Goal: Information Seeking & Learning: Learn about a topic

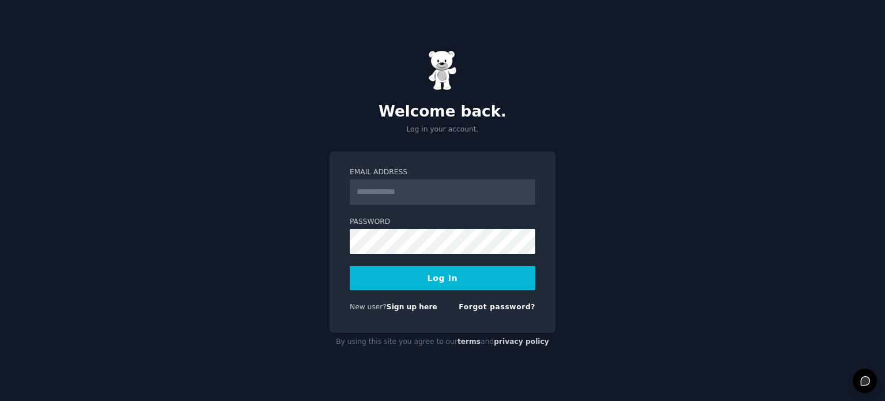
type input "**********"
click at [442, 280] on button "Log In" at bounding box center [443, 278] width 186 height 24
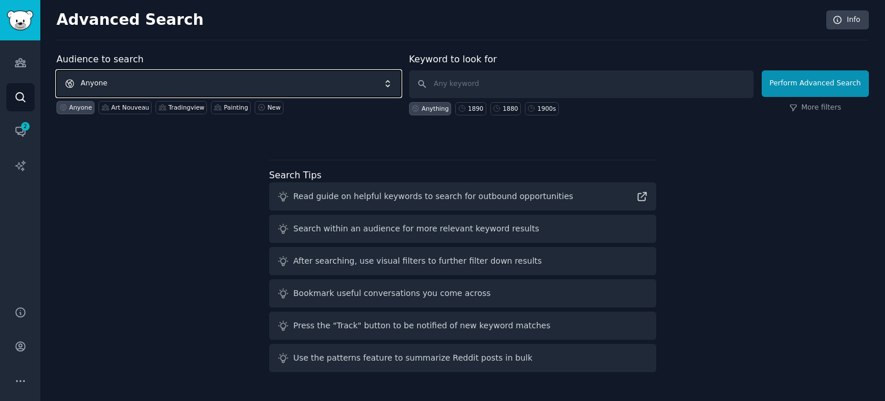
click at [270, 85] on span "Anyone" at bounding box center [228, 83] width 345 height 27
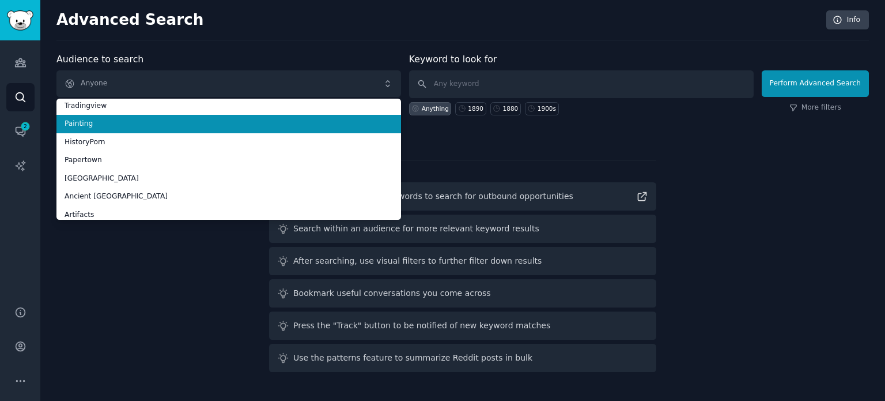
scroll to position [58, 0]
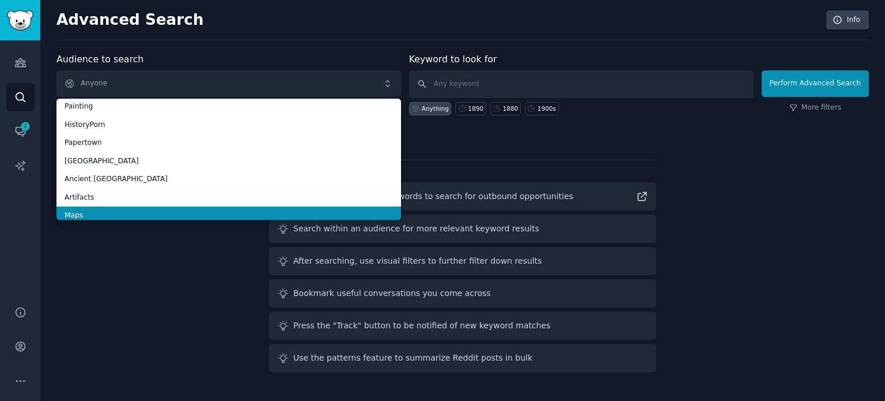
click at [123, 212] on span "Maps" at bounding box center [229, 215] width 329 height 10
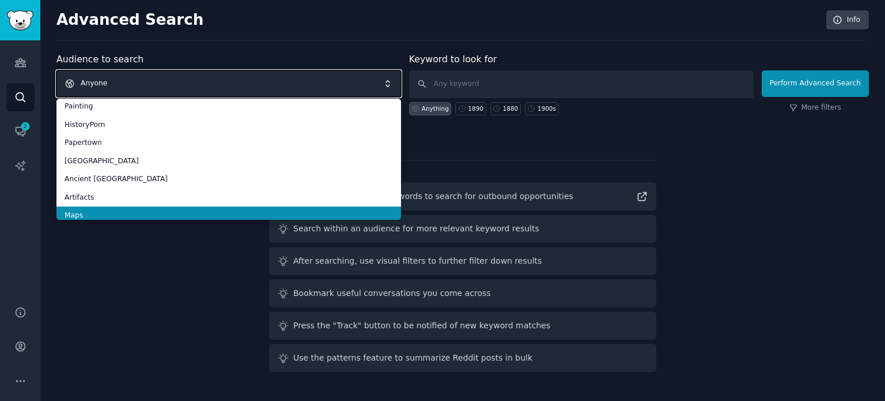
scroll to position [0, 0]
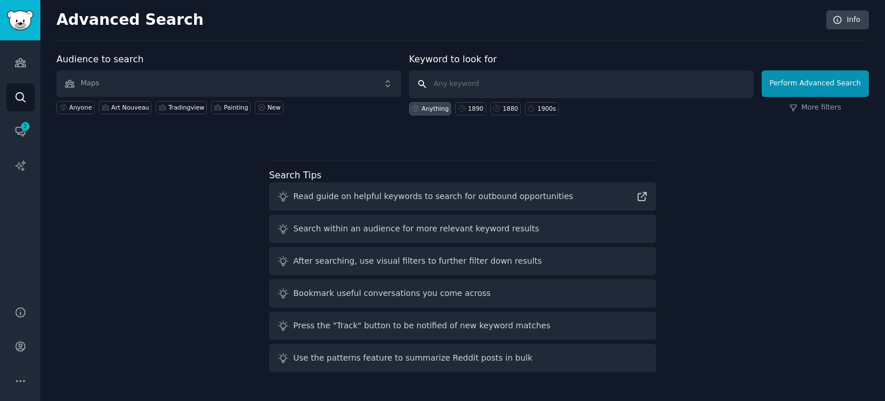
click at [454, 89] on input "text" at bounding box center [581, 84] width 345 height 28
type input "1620"
click button "Perform Advanced Search" at bounding box center [815, 83] width 107 height 27
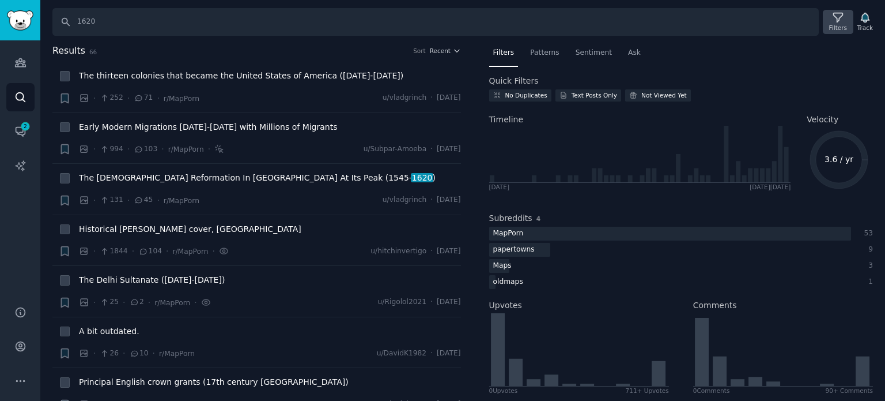
click at [839, 18] on icon at bounding box center [837, 17] width 9 height 9
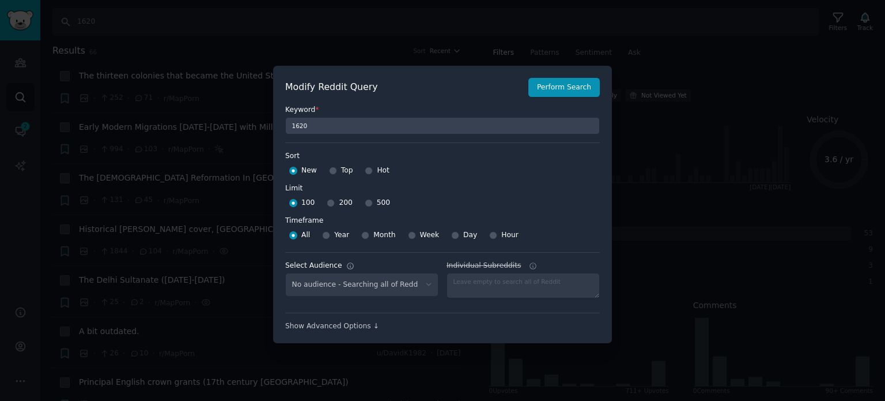
select select "f33d550f09"
click at [335, 171] on div "Top" at bounding box center [341, 170] width 24 height 18
click at [330, 172] on input "Top" at bounding box center [333, 171] width 8 height 8
radio input "true"
click at [365, 203] on input "500" at bounding box center [369, 203] width 8 height 8
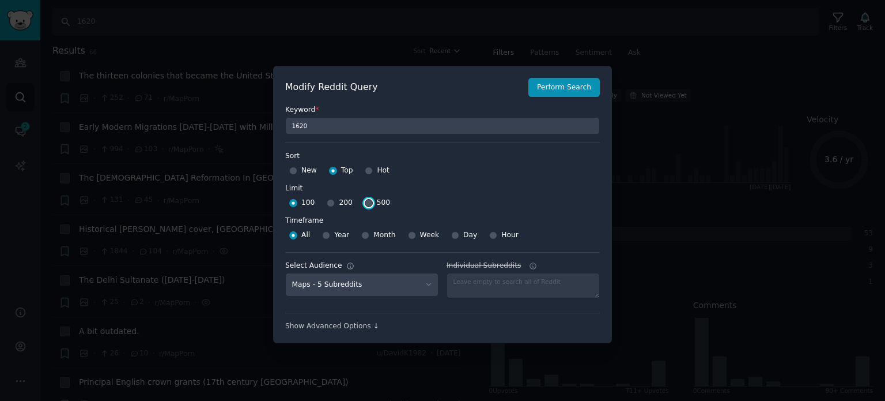
radio input "true"
click at [555, 95] on button "Perform Search" at bounding box center [563, 88] width 71 height 20
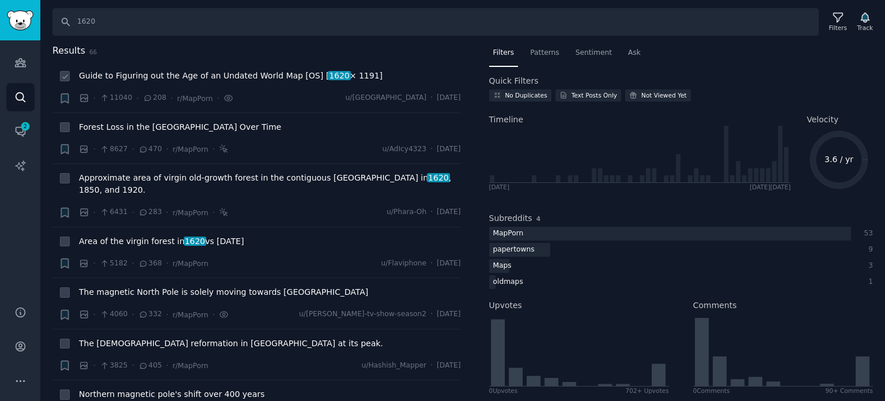
click at [177, 77] on span "Guide to Figuring out the Age of an Undated World Map [OS] [ 1620 × 1191]" at bounding box center [231, 76] width 304 height 12
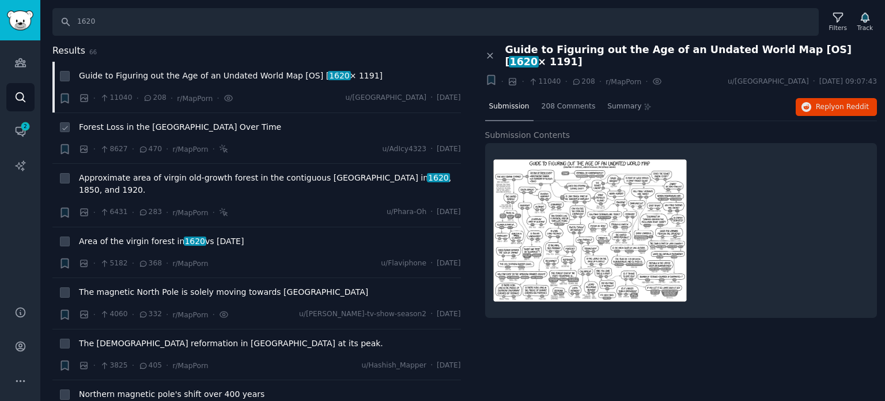
click at [127, 127] on span "Forest Loss in the [GEOGRAPHIC_DATA] Over Time" at bounding box center [180, 127] width 202 height 12
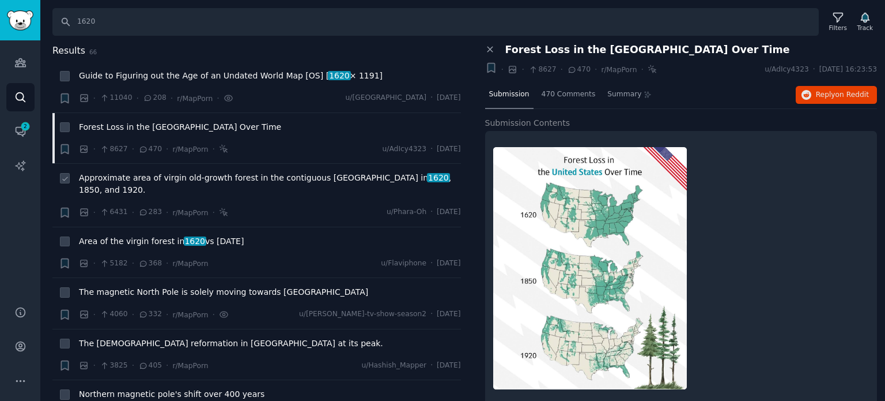
click at [152, 176] on span "Approximate area of virgin old-growth forest in the contiguous [GEOGRAPHIC_DATA…" at bounding box center [270, 184] width 382 height 24
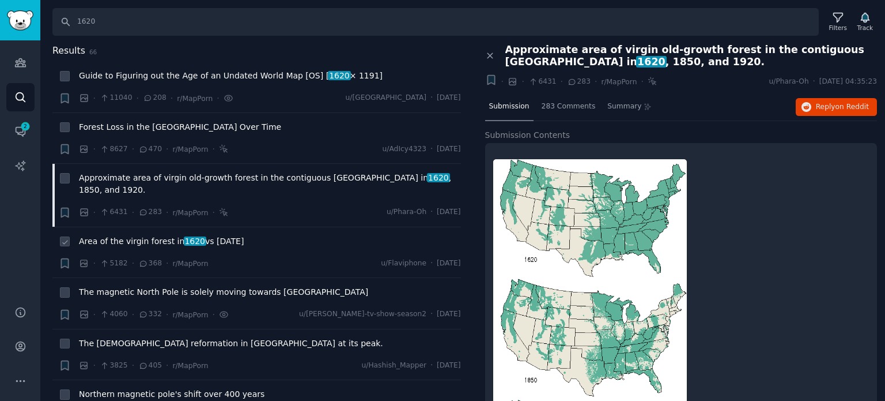
click at [150, 235] on span "Area of the virgin forest in [DATE] vs [DATE]" at bounding box center [161, 241] width 165 height 12
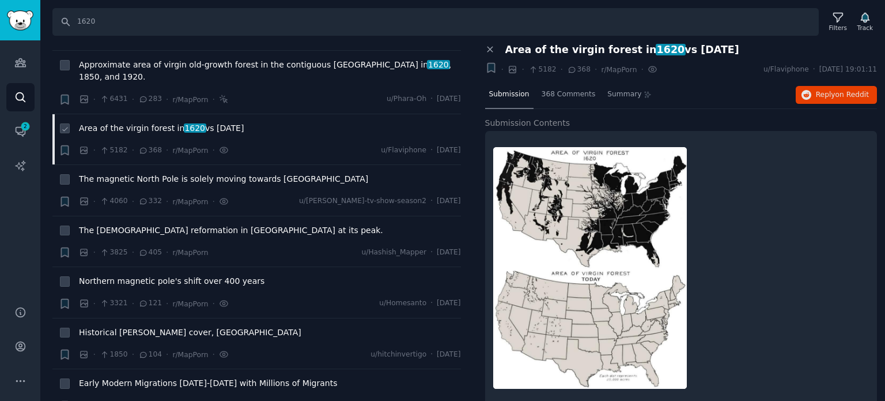
scroll to position [115, 0]
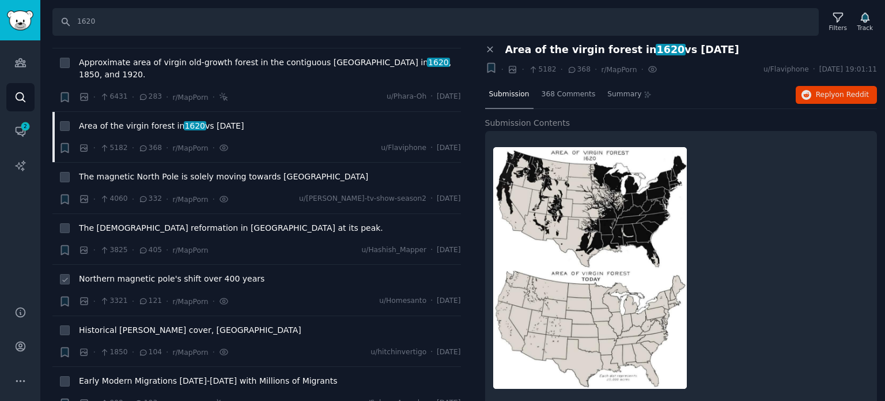
click at [154, 273] on span "Northern magnetic pole's shift over 400 years" at bounding box center [172, 279] width 186 height 12
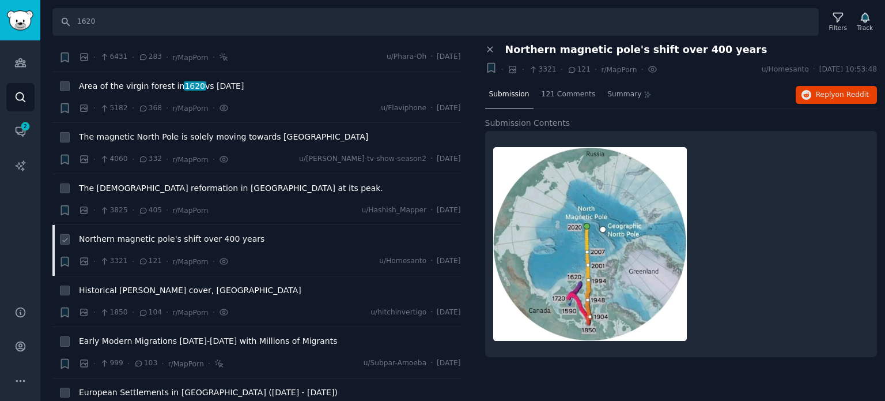
scroll to position [173, 0]
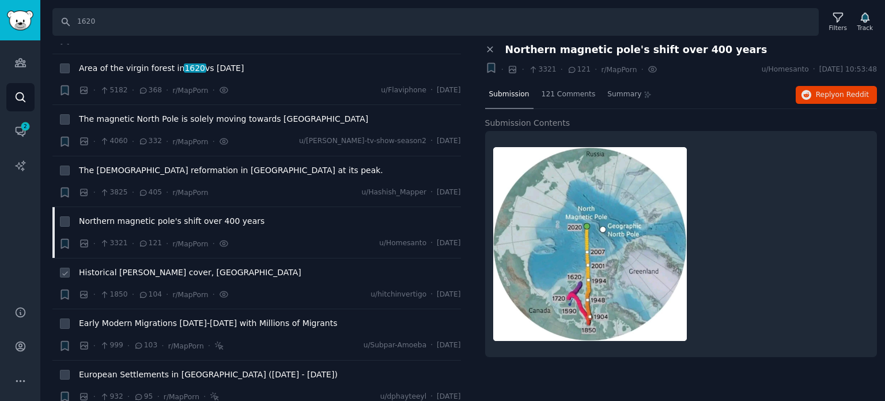
click at [129, 266] on span "Historical [PERSON_NAME] cover, [GEOGRAPHIC_DATA]" at bounding box center [190, 272] width 222 height 12
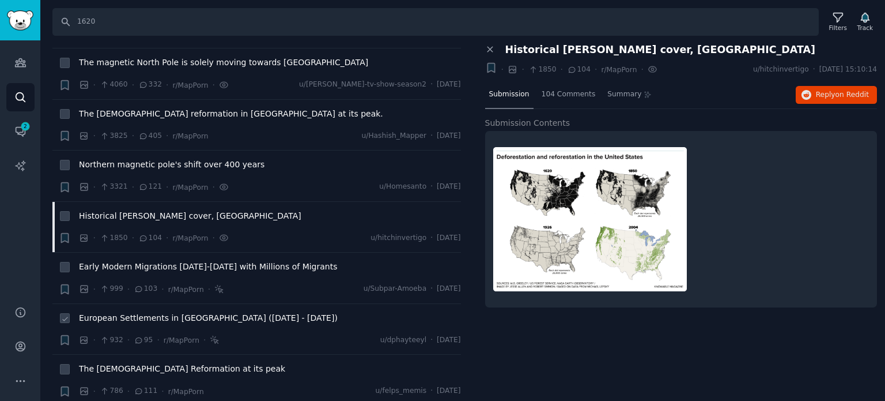
scroll to position [288, 0]
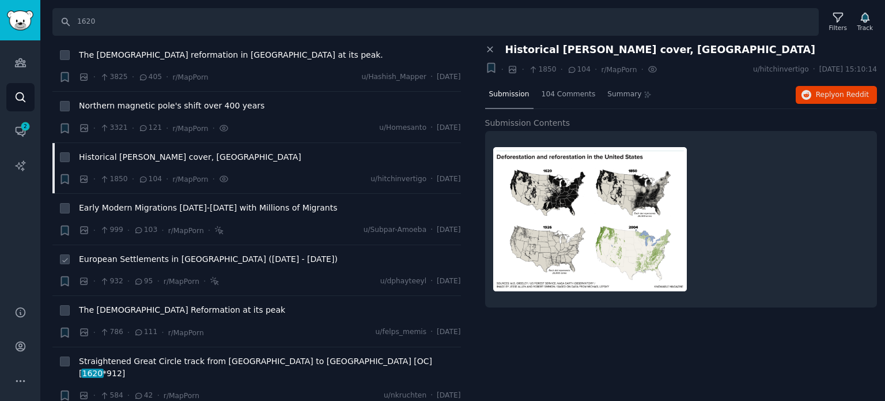
click at [133, 253] on span "European Settlements in [GEOGRAPHIC_DATA] ([DATE] - [DATE])" at bounding box center [208, 259] width 259 height 12
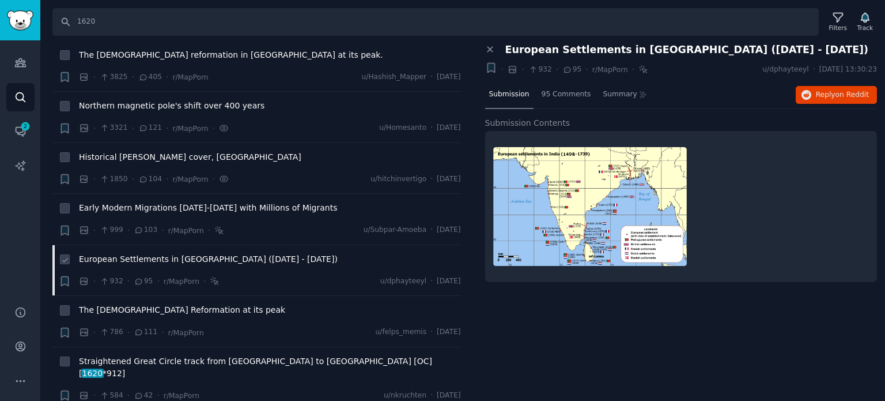
scroll to position [346, 0]
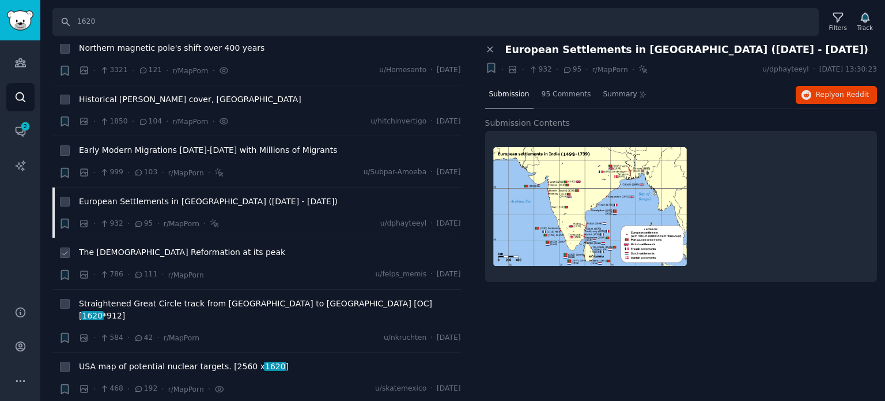
click at [131, 246] on span "The [DEMOGRAPHIC_DATA] Reformation at its peak" at bounding box center [182, 252] width 206 height 12
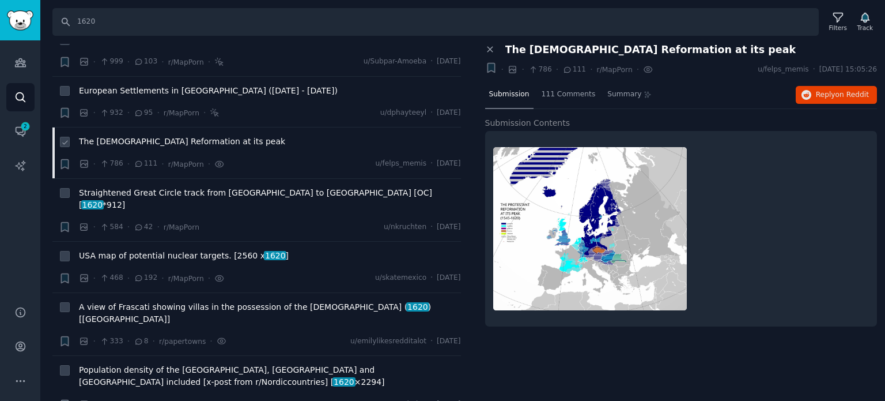
scroll to position [461, 0]
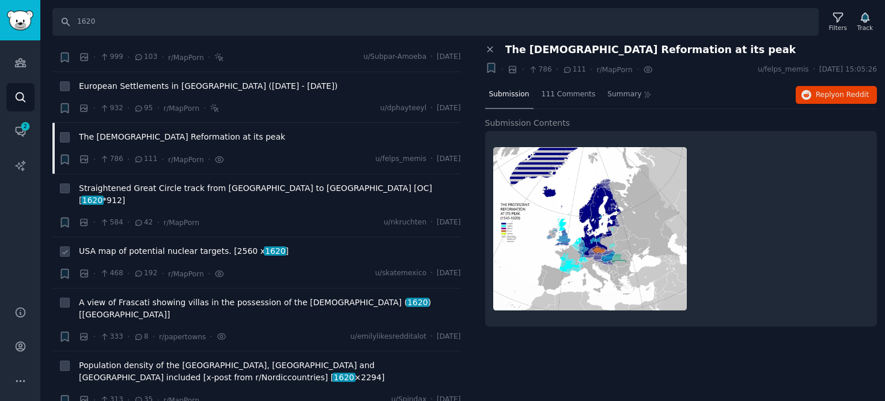
click at [119, 245] on span "USA map of potential nuclear targets. [2560 x 1620 ]" at bounding box center [184, 251] width 210 height 12
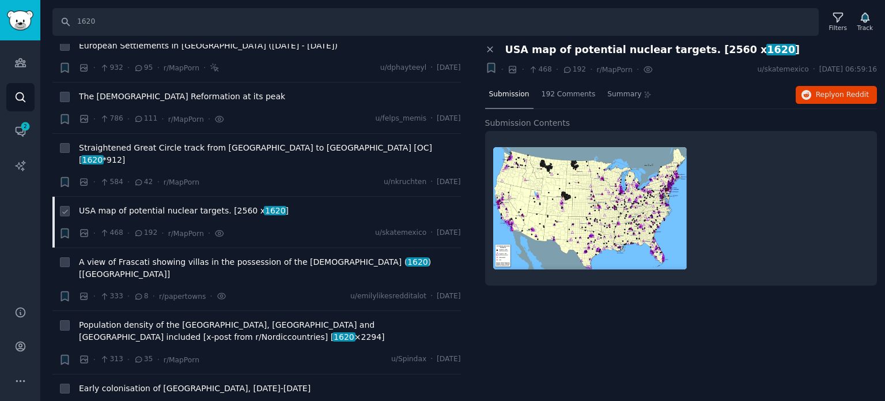
scroll to position [519, 0]
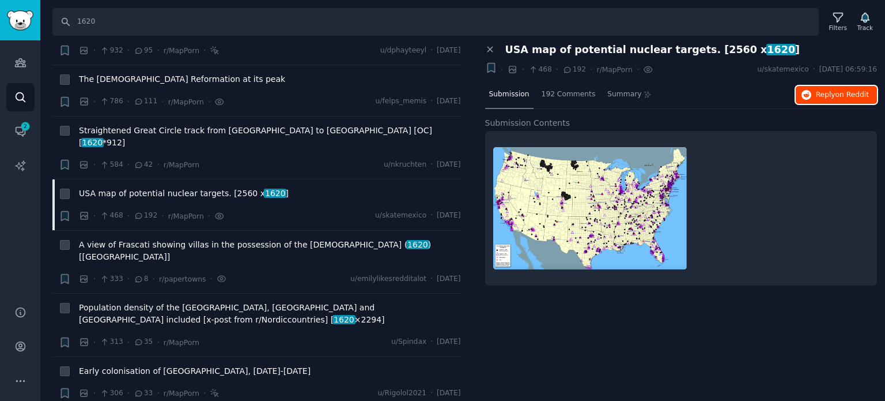
click at [821, 96] on span "Reply on Reddit" at bounding box center [842, 95] width 53 height 10
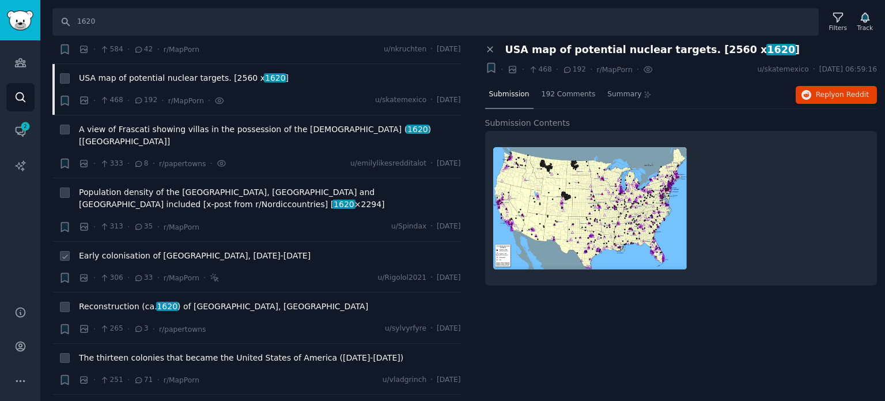
click at [150, 250] on span "Early colonisation of [GEOGRAPHIC_DATA], [DATE]-[DATE]" at bounding box center [195, 256] width 232 height 12
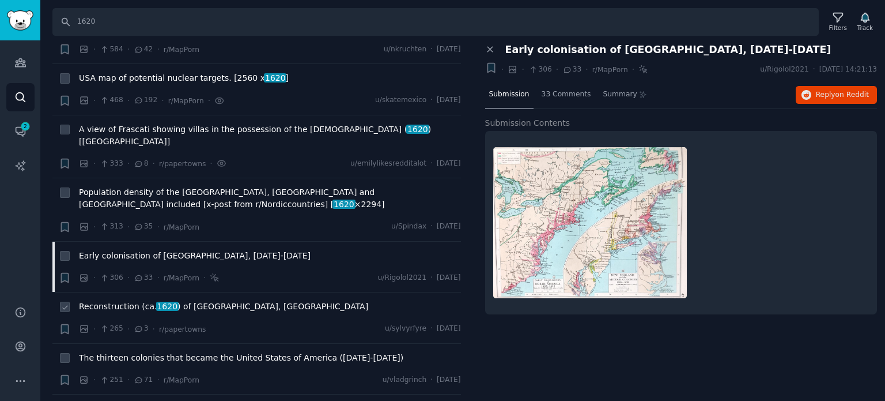
click at [158, 301] on span "1620" at bounding box center [167, 305] width 22 height 9
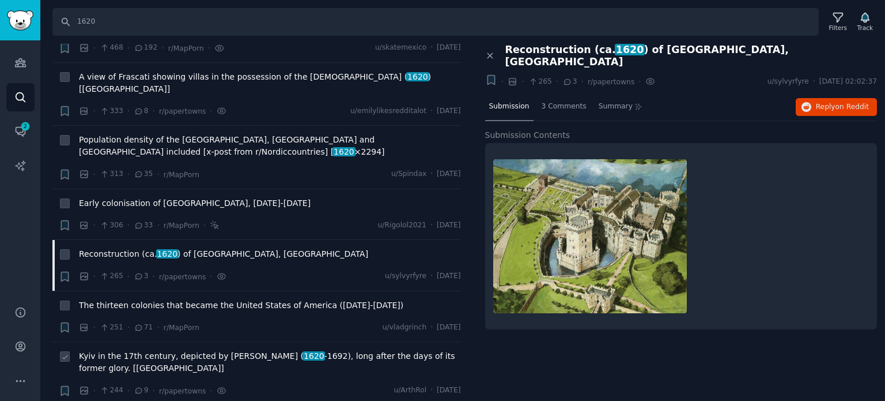
scroll to position [749, 0]
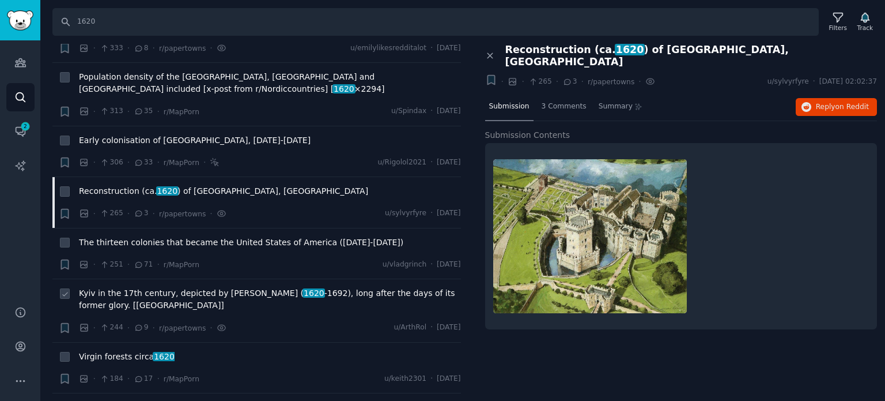
click at [123, 287] on span "Kyiv in the 17th century, depicted by [PERSON_NAME] ( [DATE] -[DATE]), long aft…" at bounding box center [270, 299] width 382 height 24
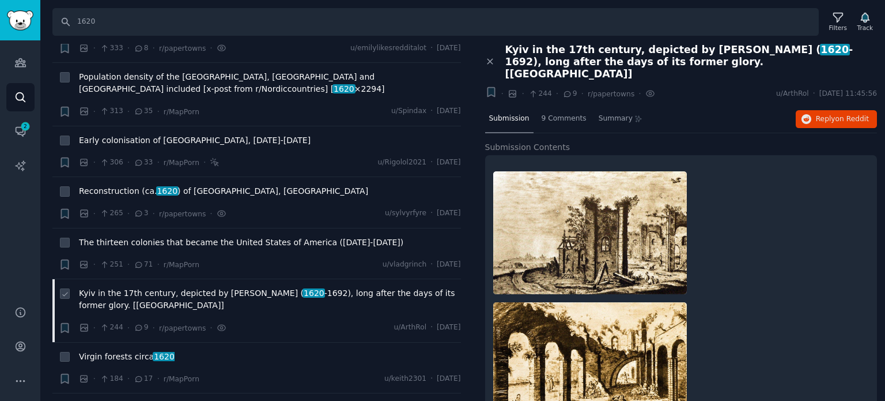
scroll to position [922, 0]
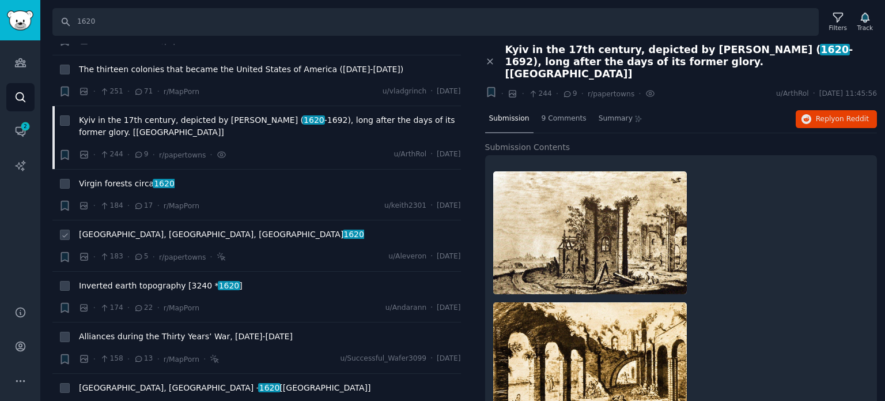
click at [118, 228] on span "[GEOGRAPHIC_DATA], [GEOGRAPHIC_DATA], in [DATE]" at bounding box center [221, 234] width 285 height 12
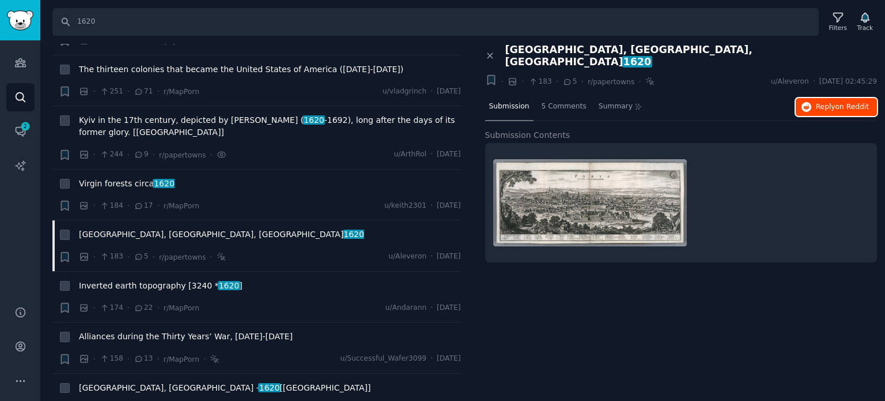
click at [866, 103] on span "on Reddit" at bounding box center [852, 107] width 33 height 8
click at [150, 280] on span "Inverted earth topography [3240 * 1620 ]" at bounding box center [161, 286] width 164 height 12
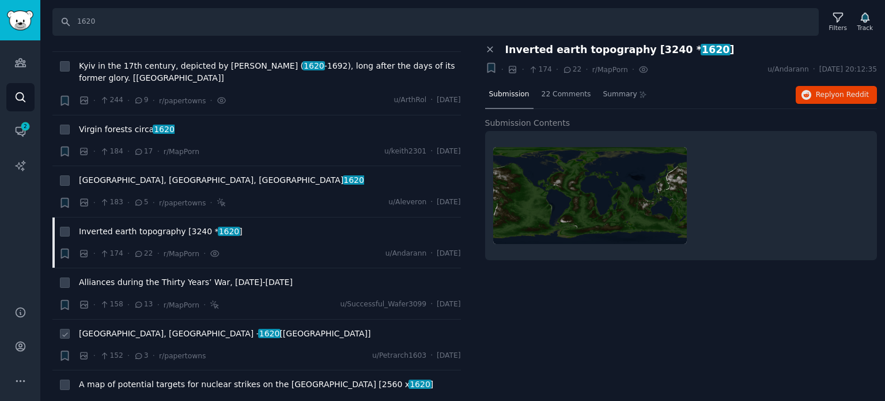
scroll to position [1037, 0]
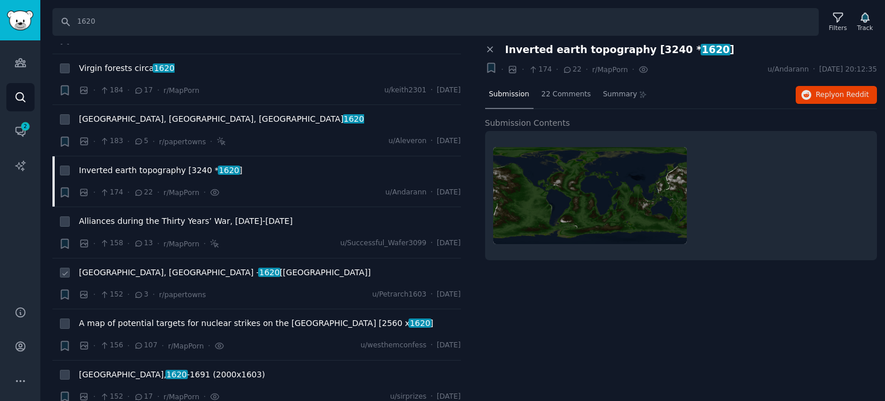
click at [138, 266] on span "[GEOGRAPHIC_DATA], [GEOGRAPHIC_DATA] - 1620 [[GEOGRAPHIC_DATA]]" at bounding box center [225, 272] width 292 height 12
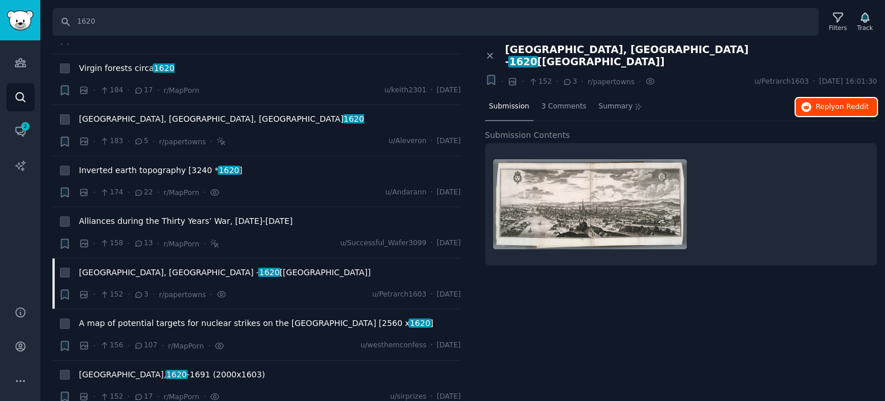
click at [826, 100] on button "Reply on Reddit" at bounding box center [836, 107] width 81 height 18
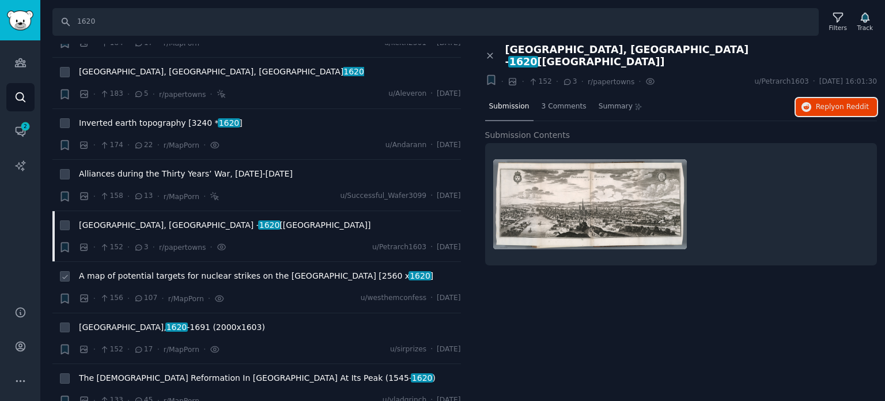
scroll to position [1153, 0]
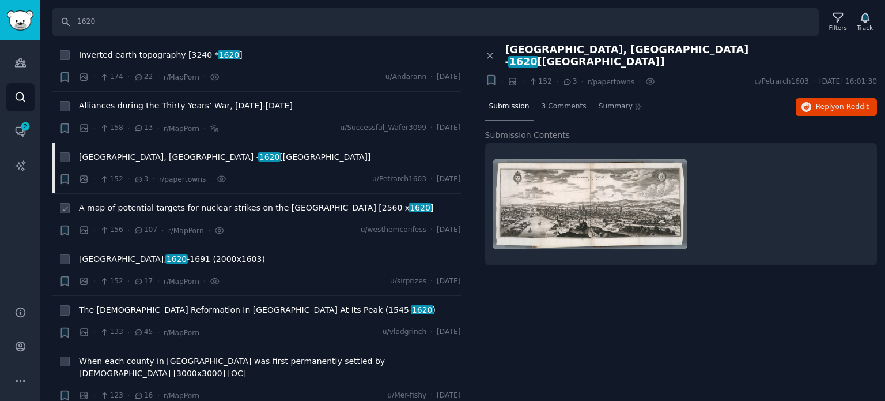
click at [127, 202] on span "A map of potential targets for nuclear strikes on the [GEOGRAPHIC_DATA] [2560 x…" at bounding box center [256, 208] width 354 height 12
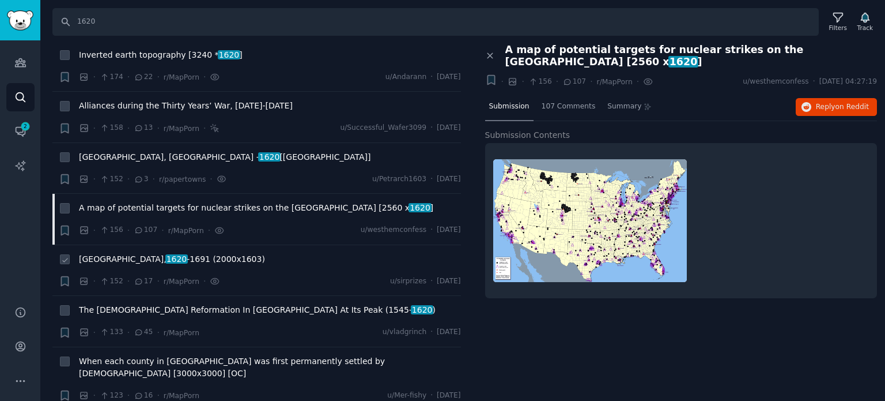
click at [164, 253] on span "[GEOGRAPHIC_DATA], [DATE] -[DATE] (2000x1603)" at bounding box center [172, 259] width 186 height 12
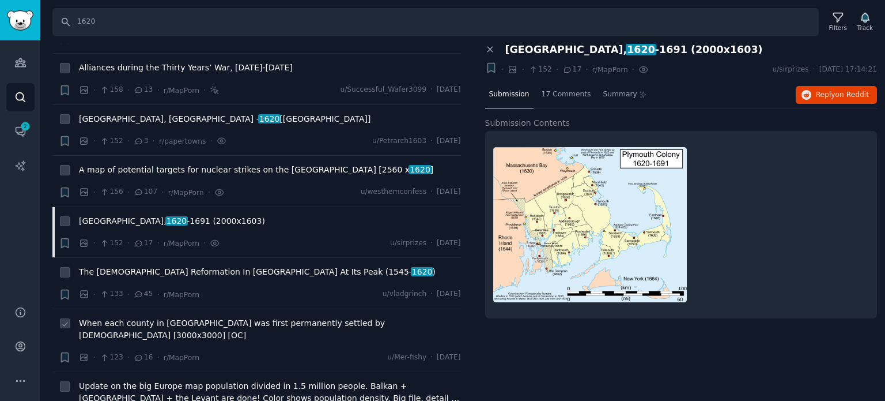
scroll to position [1210, 0]
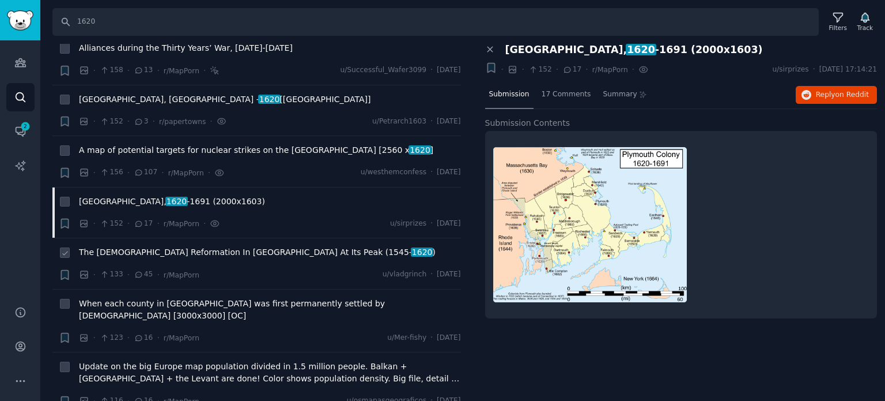
click at [130, 246] on span "The [DEMOGRAPHIC_DATA] Reformation In [GEOGRAPHIC_DATA] At Its Peak ([DATE]- [D…" at bounding box center [257, 252] width 357 height 12
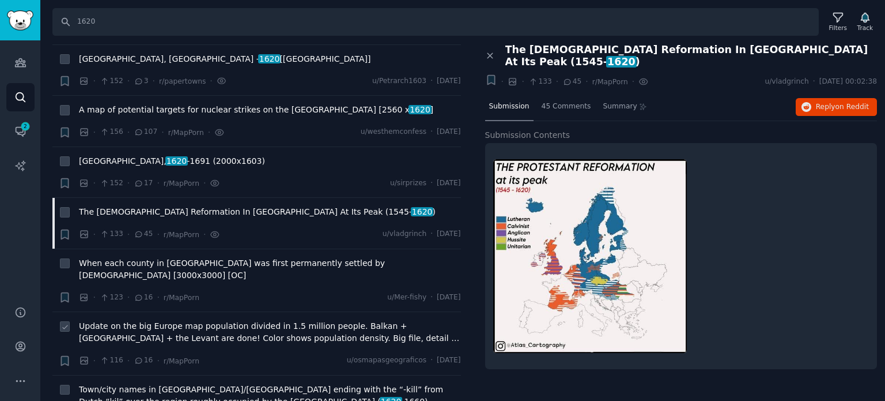
scroll to position [1326, 0]
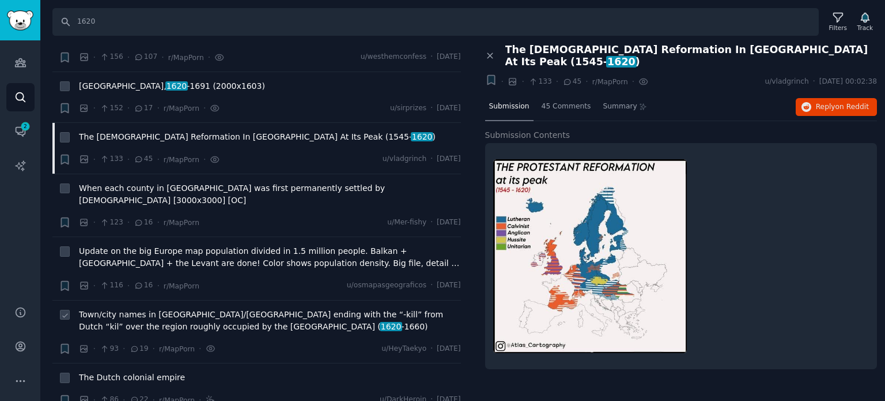
click at [134, 308] on span "Town/city names in [GEOGRAPHIC_DATA]/[GEOGRAPHIC_DATA] ending with the “-kill” …" at bounding box center [270, 320] width 382 height 24
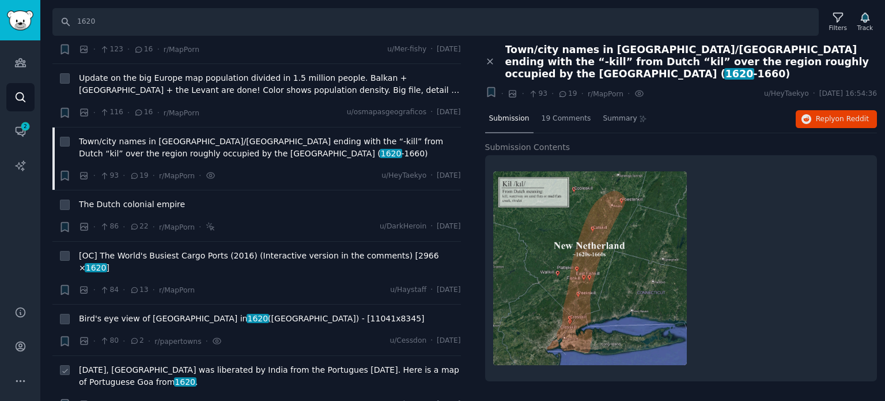
scroll to position [1556, 0]
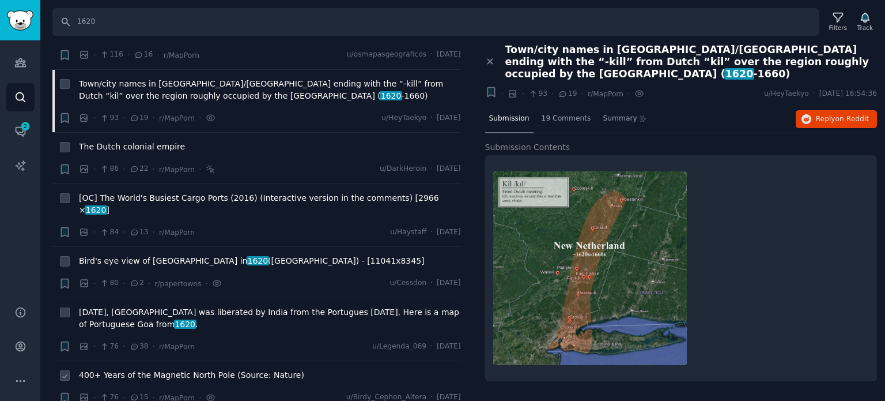
click at [138, 369] on div "400+ Years of the Magnetic North Pole (Source: Nature)" at bounding box center [270, 377] width 382 height 16
click at [137, 369] on span "400+ Years of the Magnetic North Pole (Source: Nature)" at bounding box center [191, 375] width 225 height 12
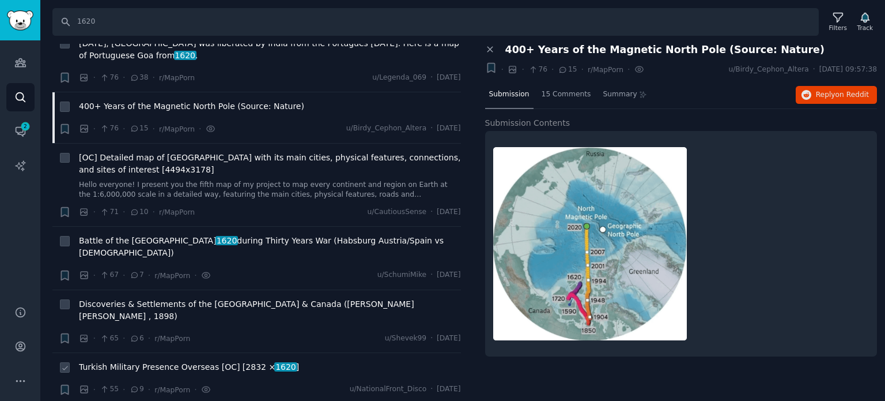
scroll to position [1844, 0]
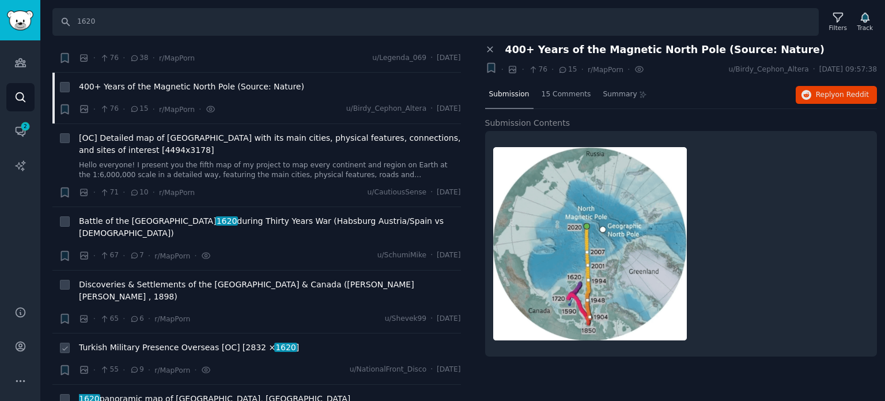
click at [120, 341] on span "[DEMOGRAPHIC_DATA] Military Presence Overseas [OC] [2832 × 1620 ]" at bounding box center [189, 347] width 220 height 12
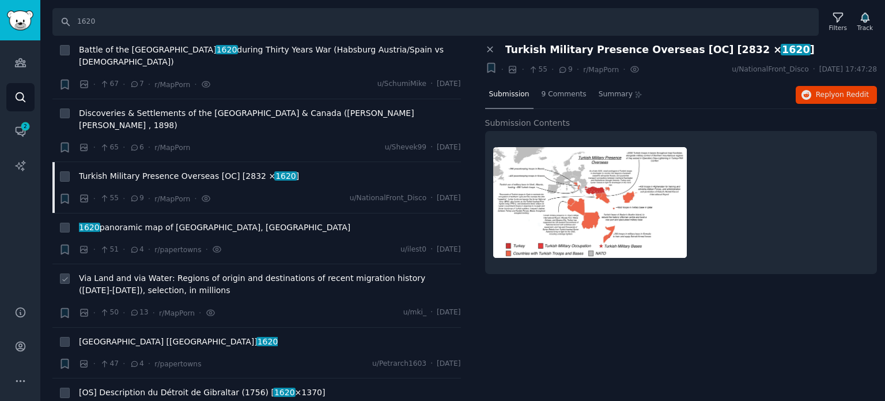
scroll to position [2017, 0]
click at [123, 220] on span "1620 panoramic map of [GEOGRAPHIC_DATA], [GEOGRAPHIC_DATA]" at bounding box center [214, 226] width 271 height 12
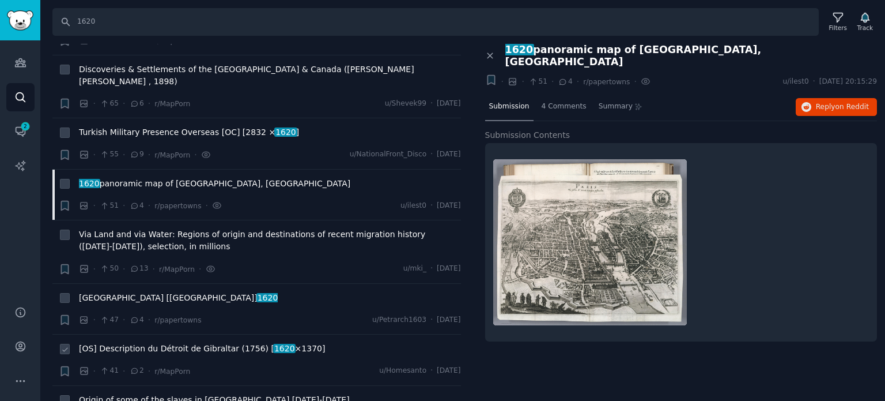
scroll to position [2132, 0]
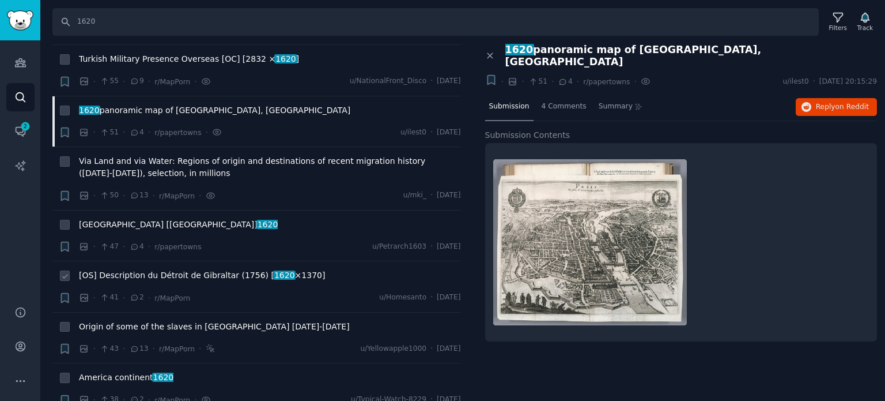
click at [176, 269] on span "[OS] Description du Détroit de Gibraltar (1756) [ 1620 ×1370]" at bounding box center [202, 275] width 246 height 12
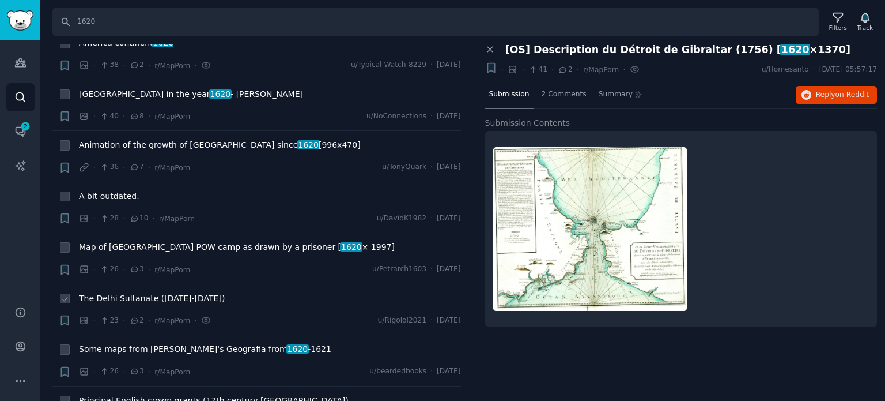
scroll to position [2478, 0]
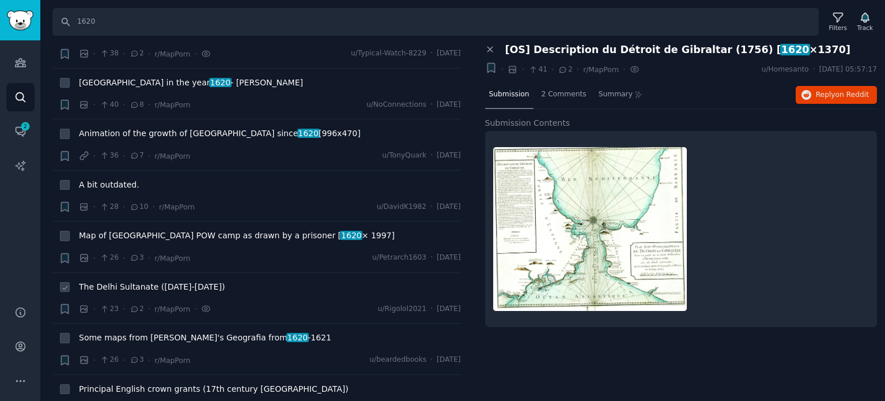
click at [115, 281] on span "The Delhi Sultanate ([DATE]-[DATE])" at bounding box center [152, 287] width 146 height 12
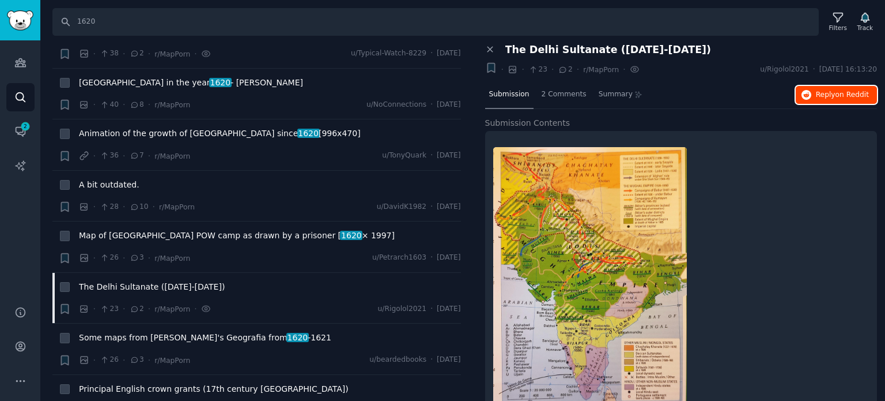
click at [807, 94] on icon "button" at bounding box center [807, 95] width 10 height 10
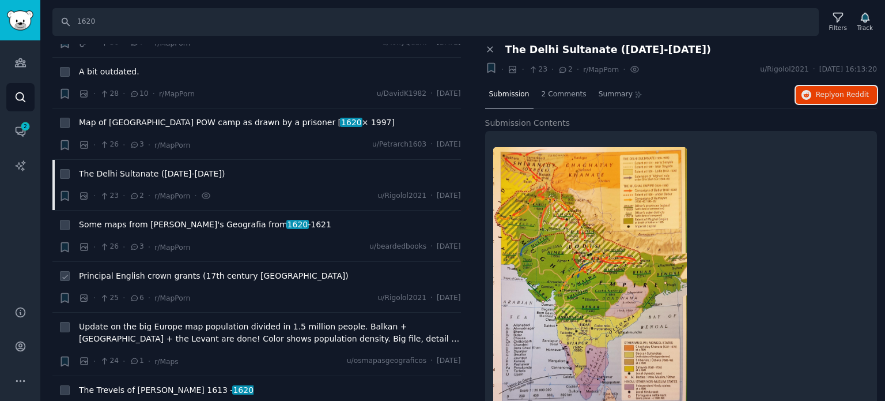
scroll to position [2593, 0]
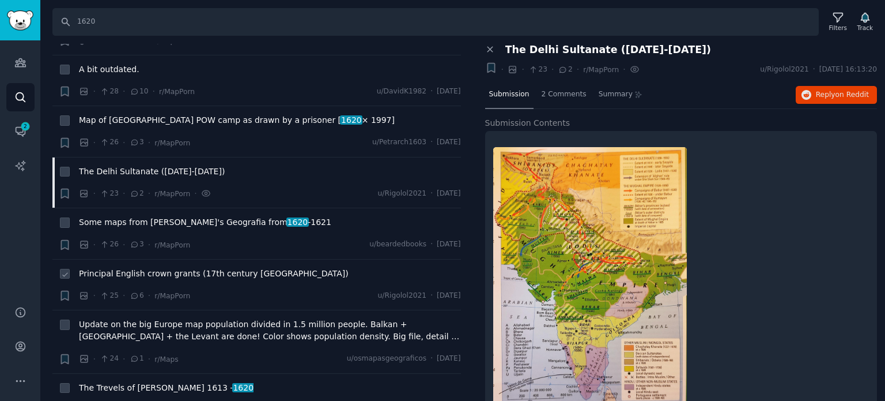
click at [161, 267] on span "Principal English crown grants (17th century [GEOGRAPHIC_DATA])" at bounding box center [214, 273] width 270 height 12
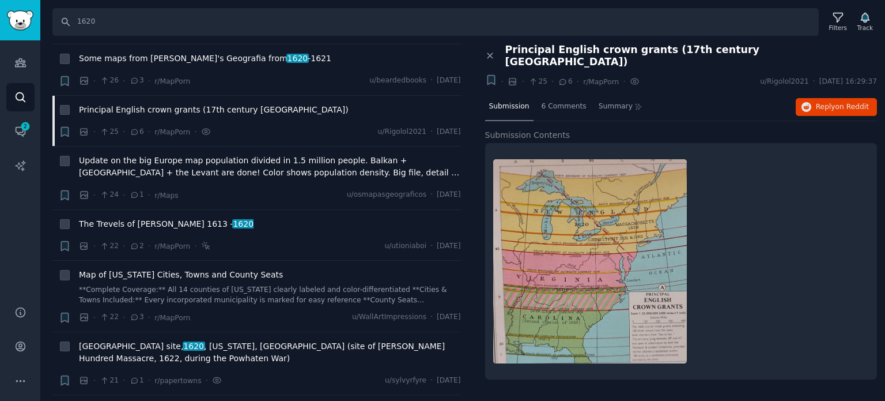
scroll to position [2766, 0]
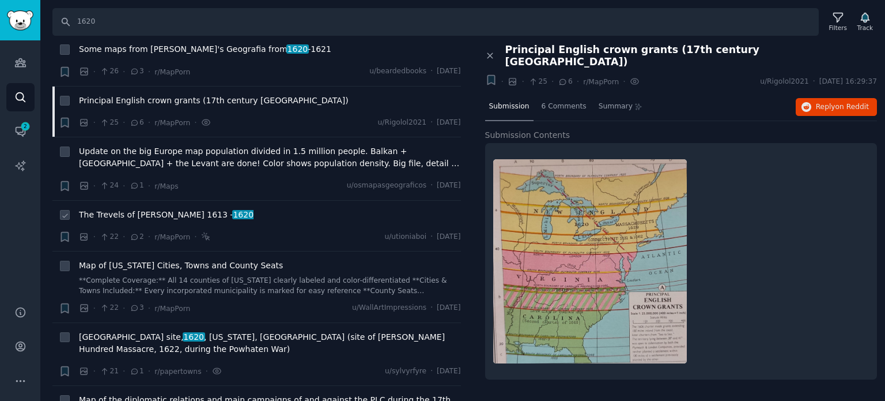
click at [154, 209] on span "The Trevels of [PERSON_NAME] [DATE] - [DATE]" at bounding box center [166, 215] width 175 height 12
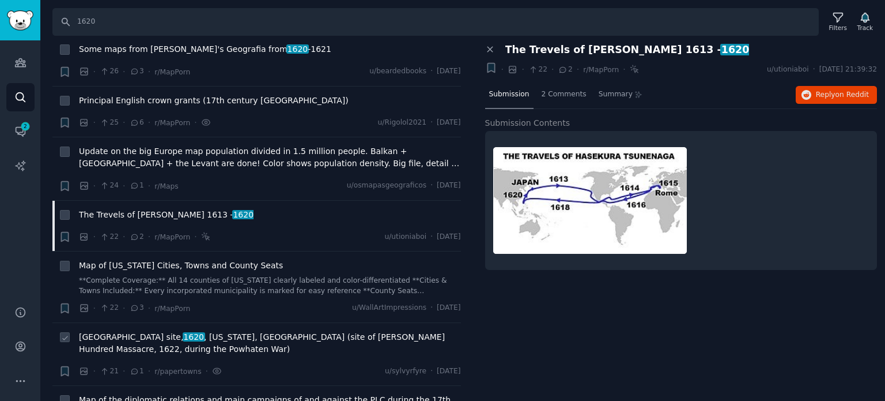
click at [187, 332] on span "1620" at bounding box center [194, 336] width 22 height 9
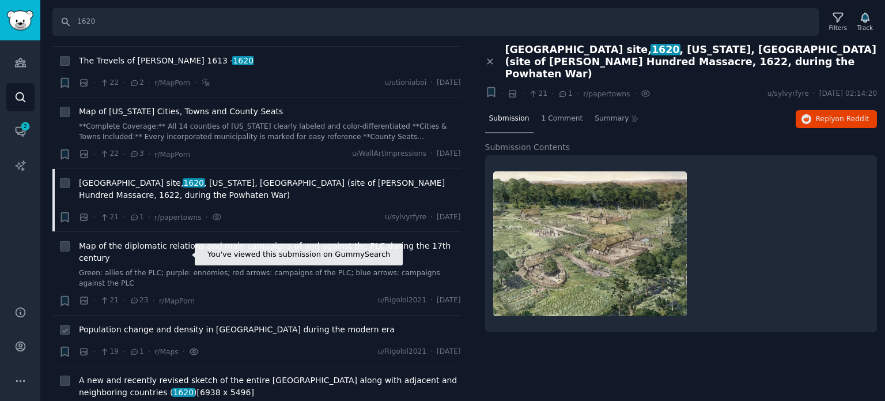
scroll to position [2997, 0]
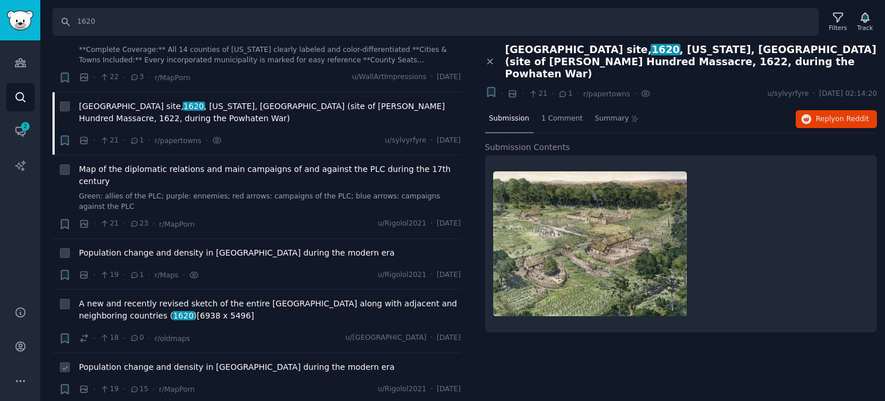
click at [172, 361] on span "Population change and density in [GEOGRAPHIC_DATA] during the modern era" at bounding box center [237, 367] width 316 height 12
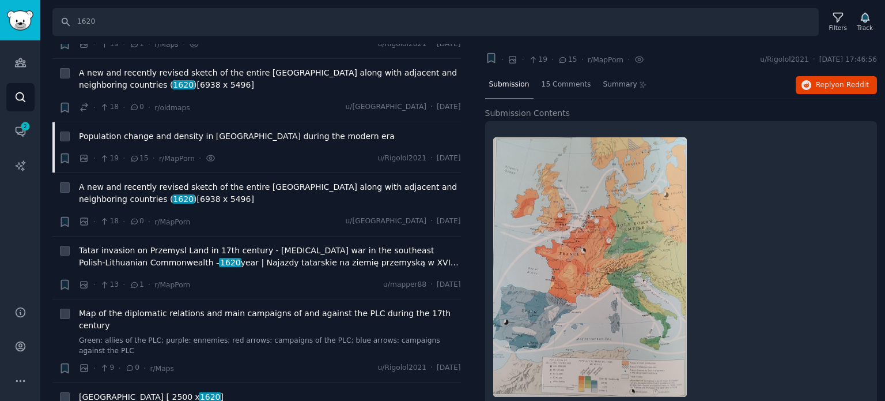
scroll to position [32, 0]
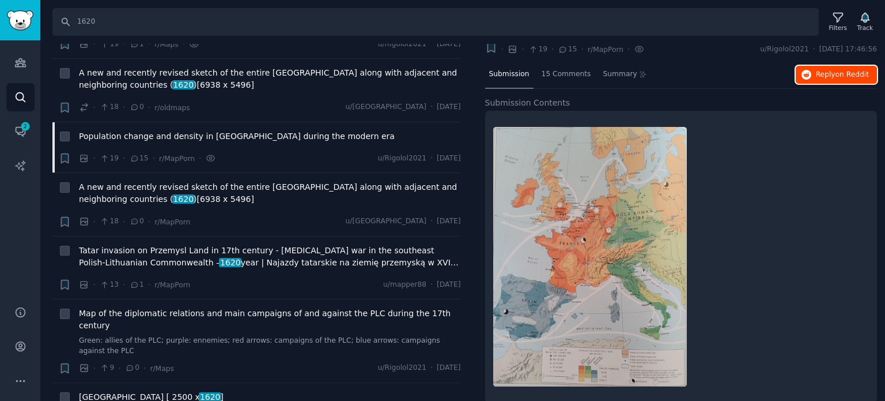
click at [821, 70] on span "Reply on Reddit" at bounding box center [842, 75] width 53 height 10
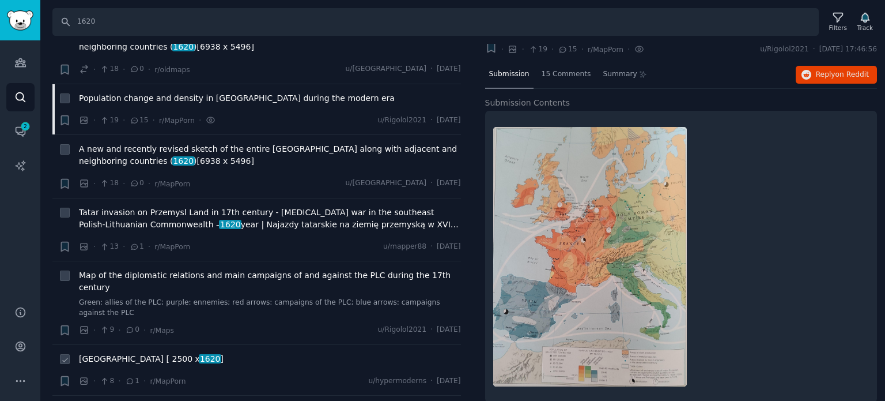
click at [130, 353] on span "[GEOGRAPHIC_DATA] [ 2500 x 1620 ]" at bounding box center [151, 359] width 145 height 12
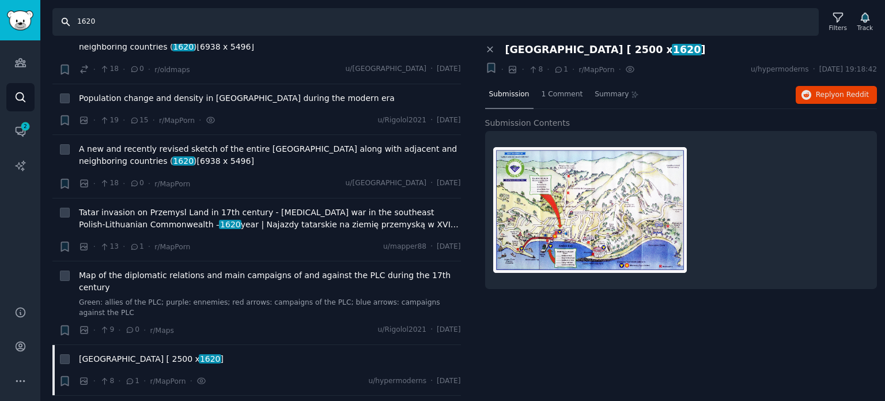
drag, startPoint x: 138, startPoint y: 24, endPoint x: 48, endPoint y: 18, distance: 89.5
click at [48, 18] on div "Search 1620 Filters Track" at bounding box center [462, 18] width 845 height 36
type input "17th"
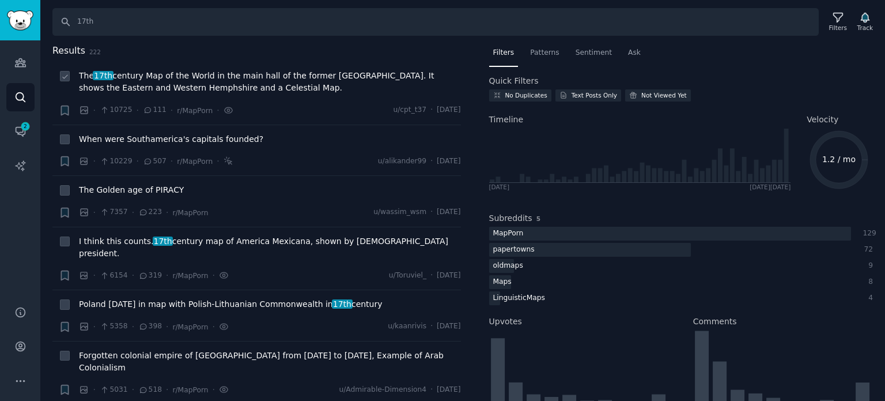
click at [175, 82] on span "The 17th century Map of the World in the main hall of the former [GEOGRAPHIC_DA…" at bounding box center [270, 82] width 382 height 24
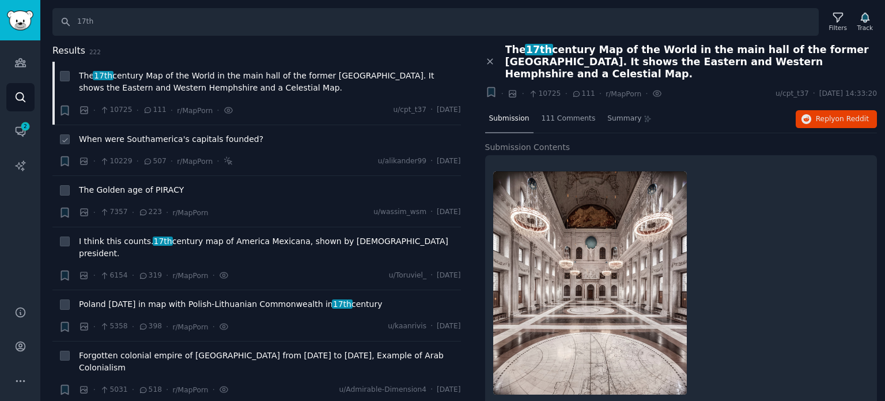
click at [151, 140] on span "When were Southamerica's capitals founded?" at bounding box center [171, 139] width 184 height 12
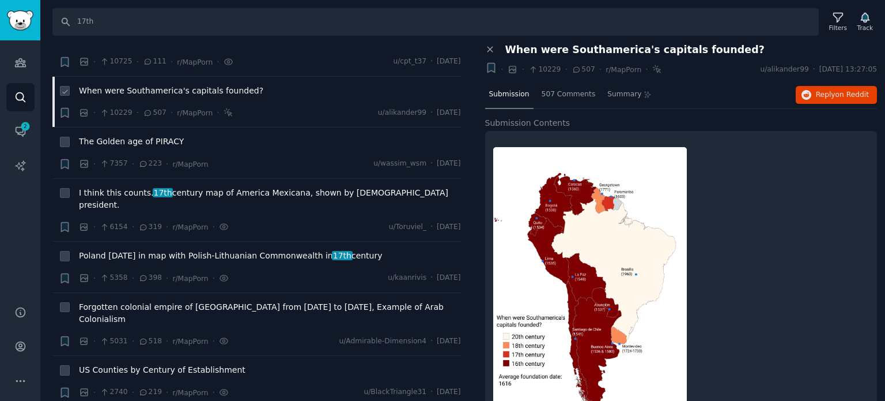
scroll to position [115, 0]
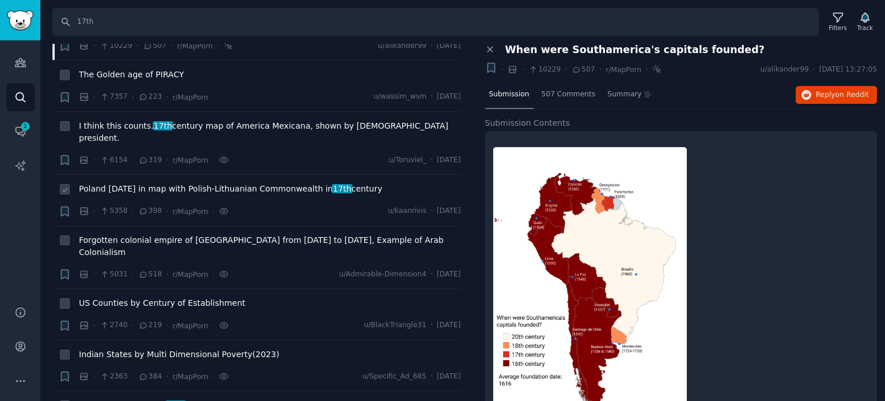
click at [128, 183] on span "Poland [DATE] in map with Polish-Lithuanian Commonwealth in 17th century" at bounding box center [231, 189] width 304 height 12
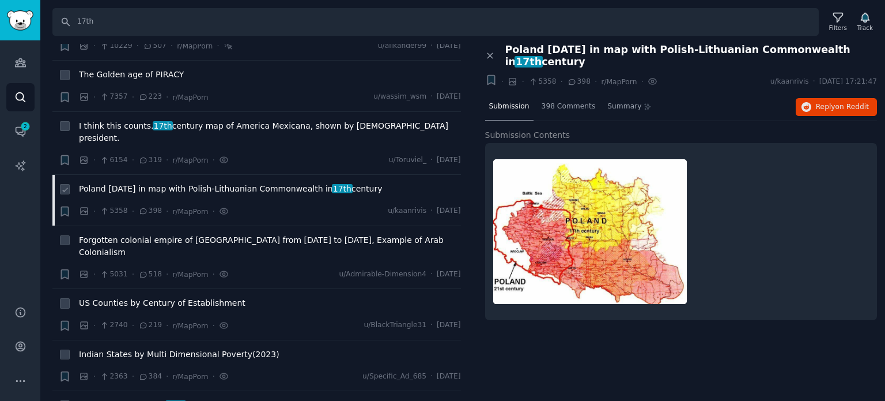
scroll to position [173, 0]
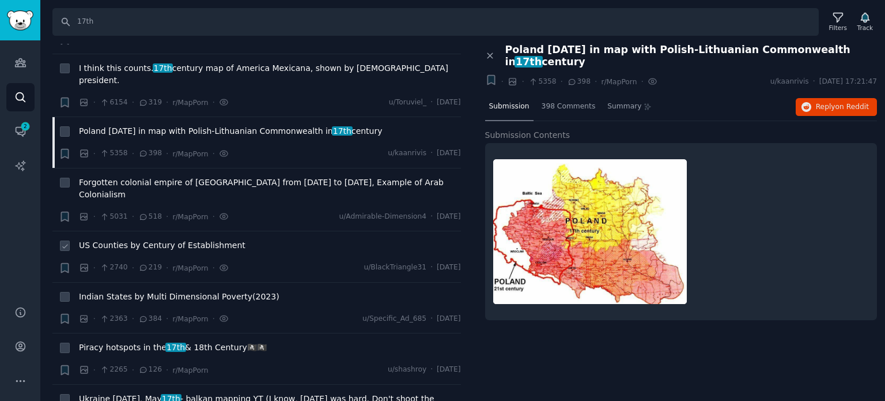
click at [112, 239] on span "US Counties by Century of Establishment" at bounding box center [162, 245] width 167 height 12
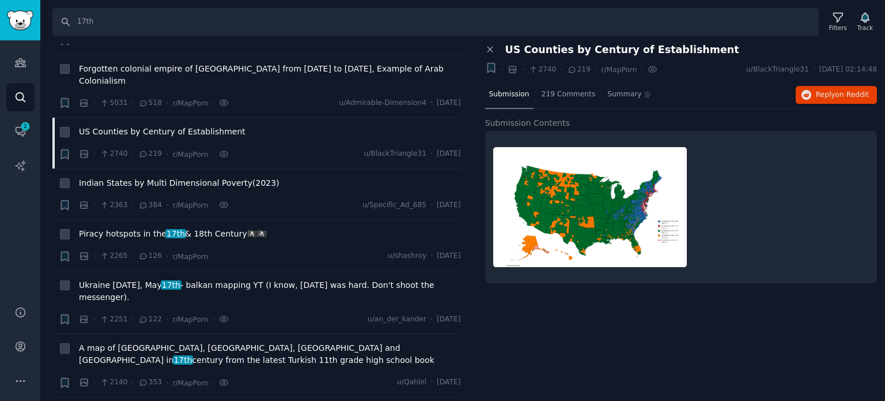
scroll to position [288, 0]
click at [136, 226] on span "Piracy hotspots in the 17th & 18th Century🏴‍☠️🏴‍☠️" at bounding box center [173, 232] width 188 height 12
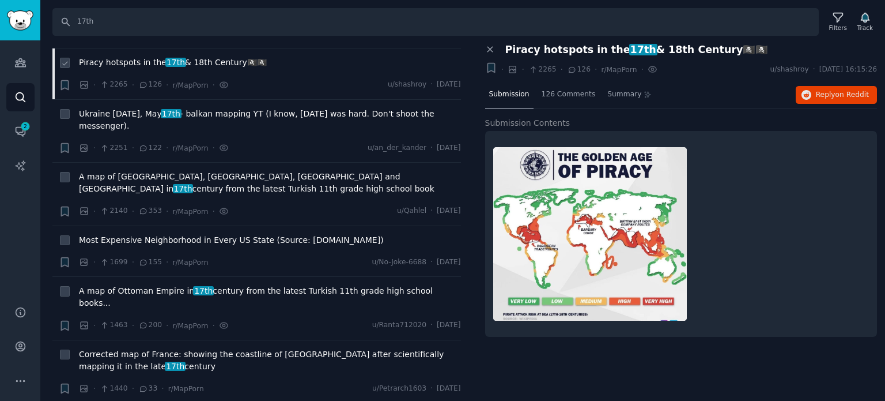
scroll to position [461, 0]
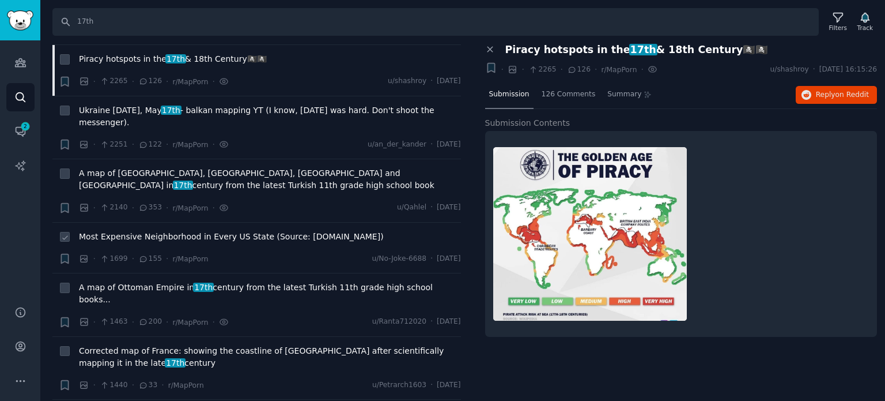
click at [136, 222] on li "+ Most Expensive Neighborhood in Every US State (Source: [DOMAIN_NAME]) · 1699 …" at bounding box center [256, 247] width 409 height 51
click at [137, 231] on span "Most Expensive Neighborhood in Every US State (Source: [DOMAIN_NAME])" at bounding box center [231, 237] width 305 height 12
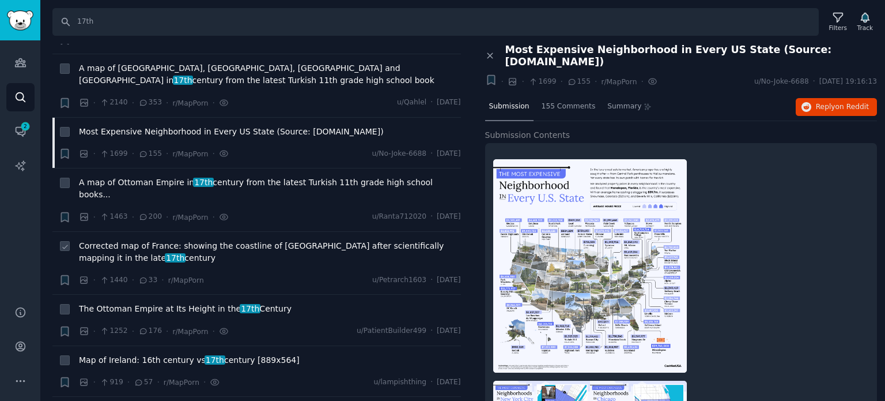
scroll to position [576, 0]
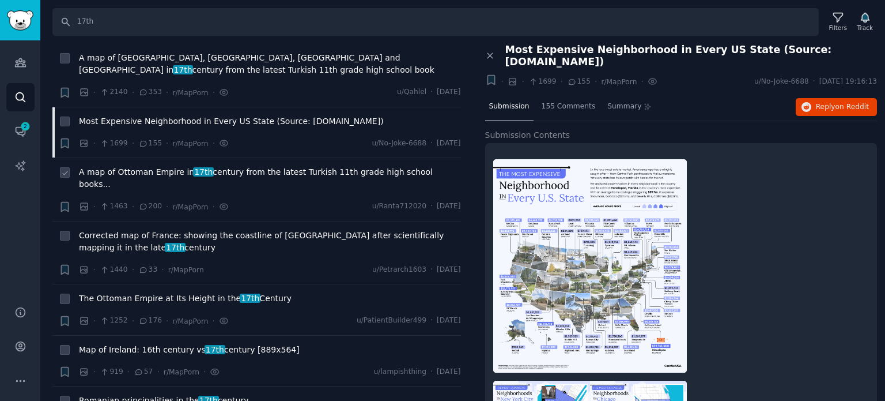
click at [135, 166] on span "A map of Ottoman Empire in 17th century from the latest Turkish 11th grade high…" at bounding box center [270, 178] width 382 height 24
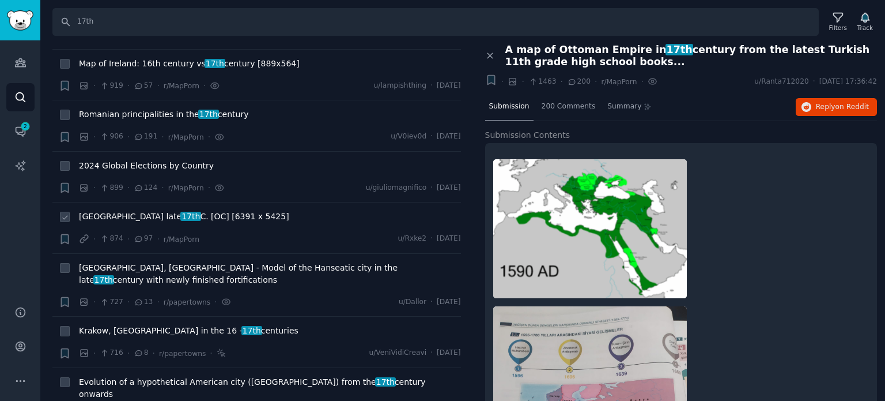
scroll to position [864, 0]
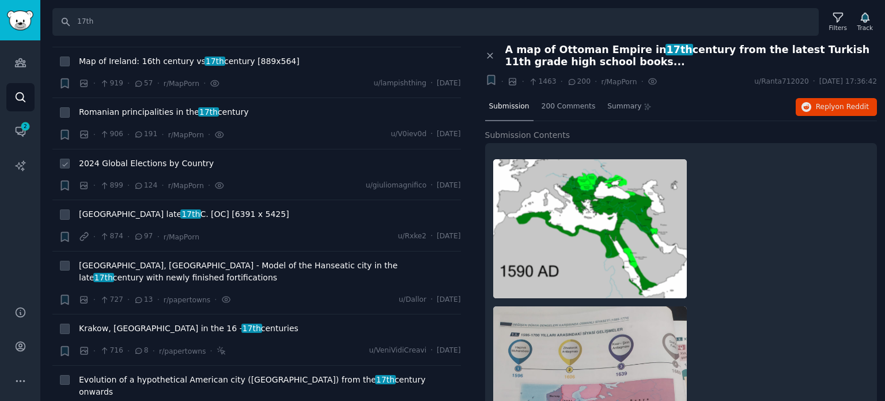
click at [131, 157] on span "2024 Global Elections by Country" at bounding box center [146, 163] width 135 height 12
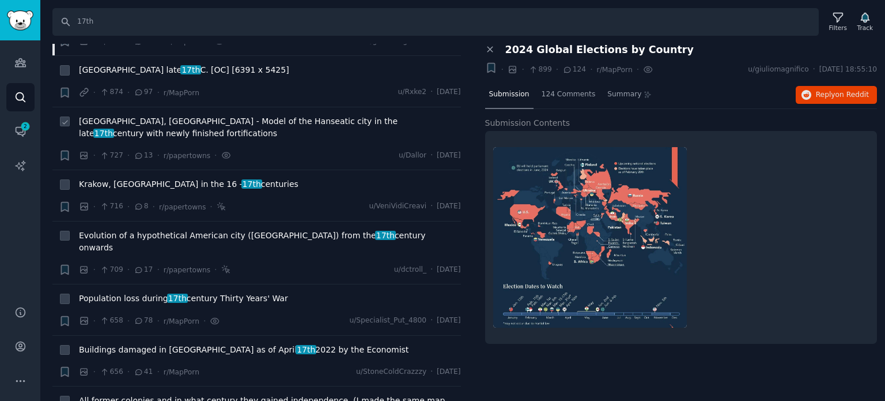
scroll to position [1037, 0]
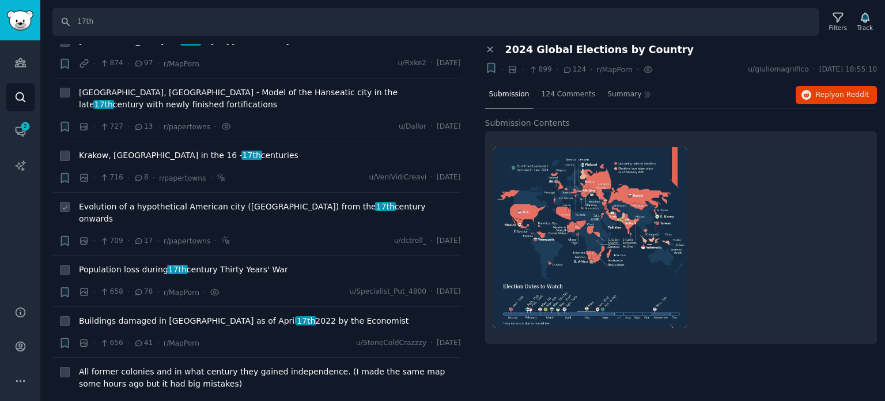
click at [119, 201] on span "Evolution of a hypothetical American city ([GEOGRAPHIC_DATA]) from the 17th cen…" at bounding box center [270, 213] width 382 height 24
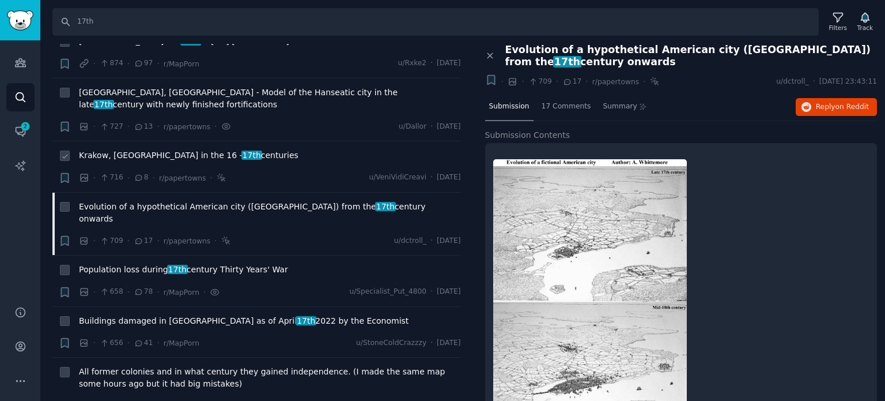
click at [133, 149] on span "[GEOGRAPHIC_DATA], [GEOGRAPHIC_DATA] in the 16 - 17th centuries" at bounding box center [189, 155] width 220 height 12
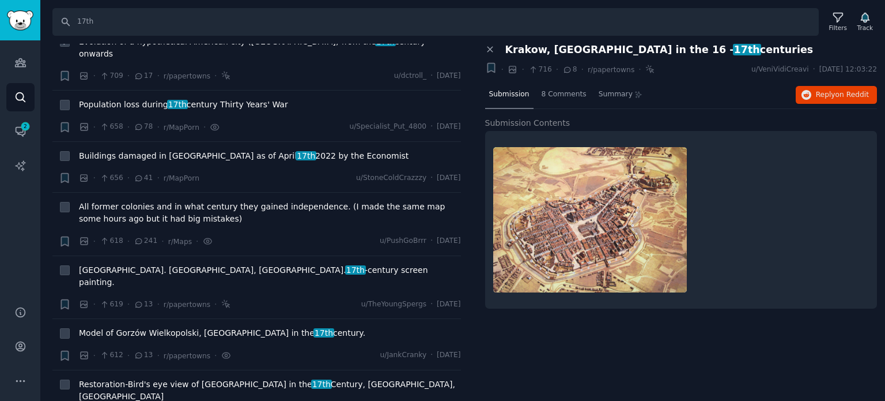
scroll to position [1210, 0]
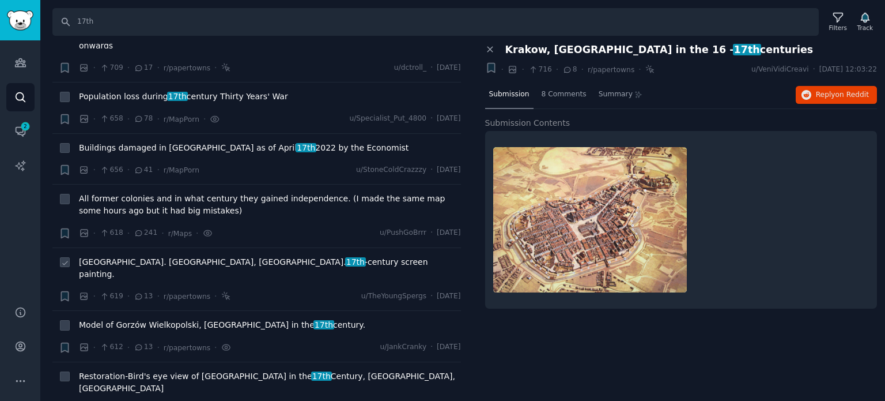
click at [134, 256] on span "[GEOGRAPHIC_DATA]. [GEOGRAPHIC_DATA], [GEOGRAPHIC_DATA]. 17th -century screen p…" at bounding box center [270, 268] width 382 height 24
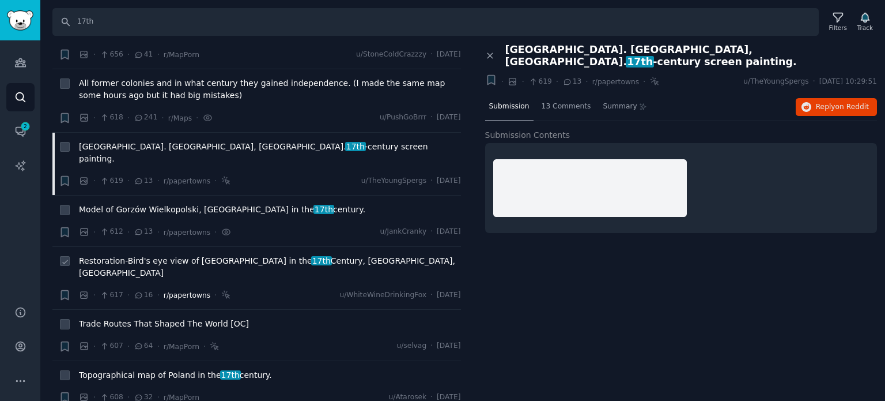
scroll to position [1441, 0]
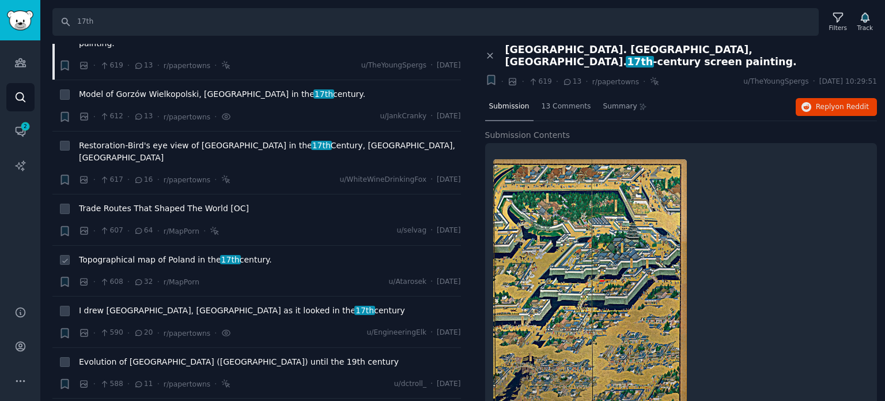
click at [169, 254] on span "Topographical map of Poland in the 17th century." at bounding box center [175, 260] width 193 height 12
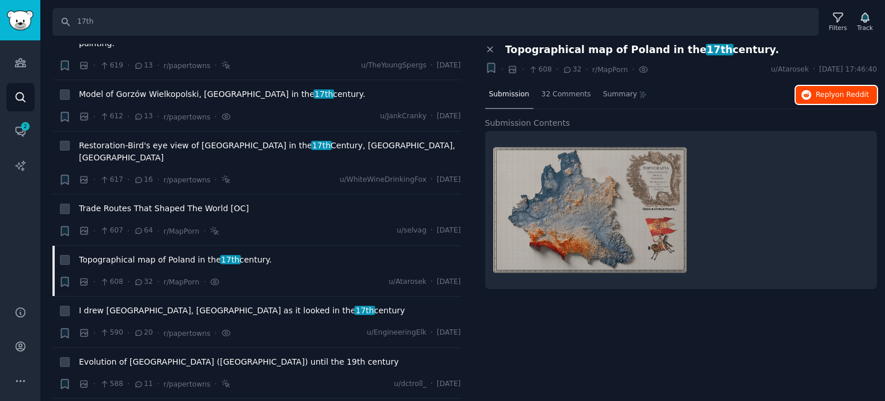
click at [805, 95] on icon "button" at bounding box center [807, 95] width 10 height 10
click at [121, 356] on span "Evolution of [GEOGRAPHIC_DATA] ([GEOGRAPHIC_DATA]) until the 19th century" at bounding box center [239, 362] width 320 height 12
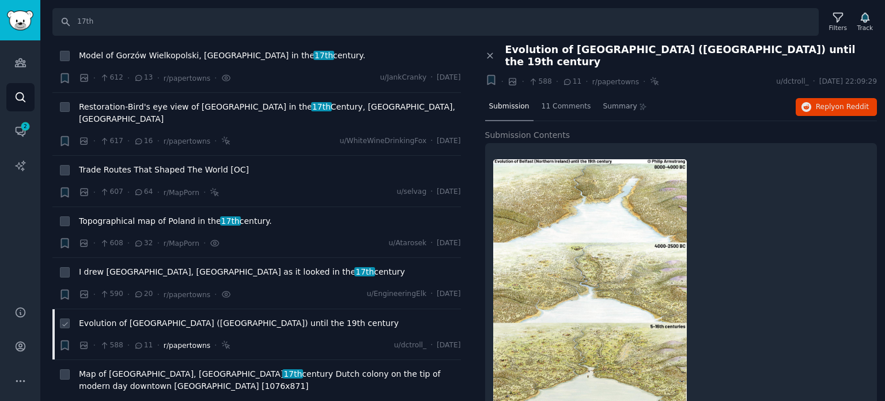
scroll to position [1556, 0]
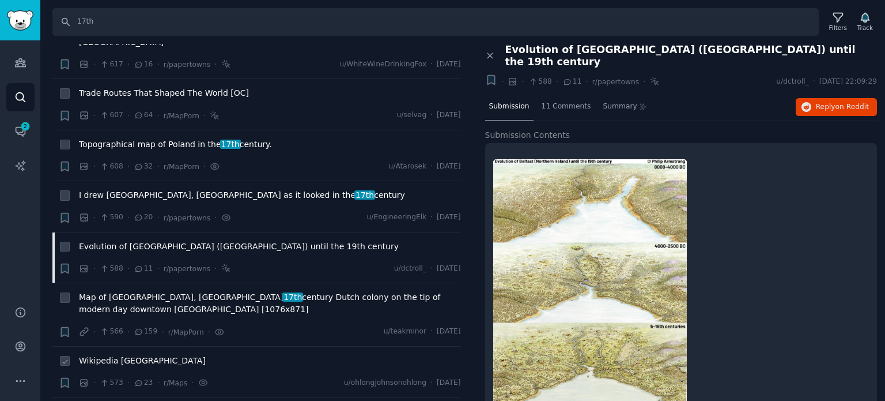
click at [122, 354] on span "Wikipedia [GEOGRAPHIC_DATA]" at bounding box center [142, 360] width 127 height 12
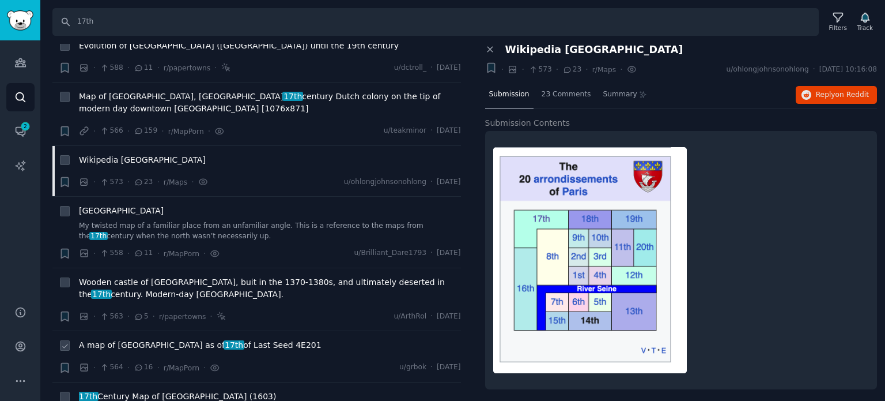
scroll to position [1787, 0]
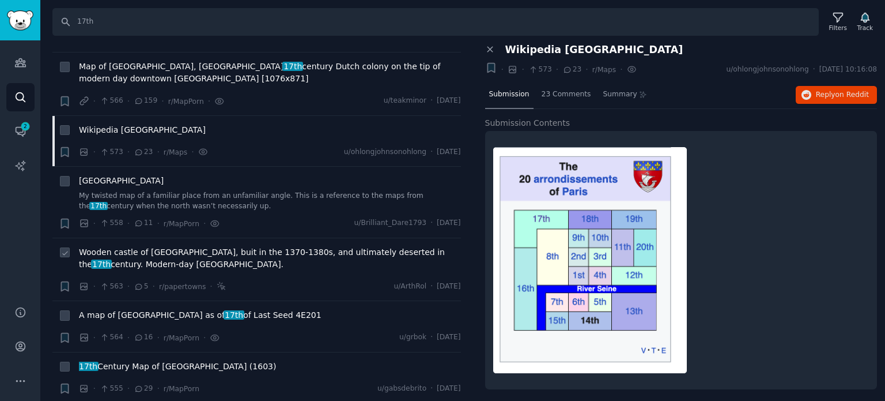
click at [137, 246] on span "Wooden castle of [GEOGRAPHIC_DATA], buit in the 1370-1380s, and ultimately dese…" at bounding box center [270, 258] width 382 height 24
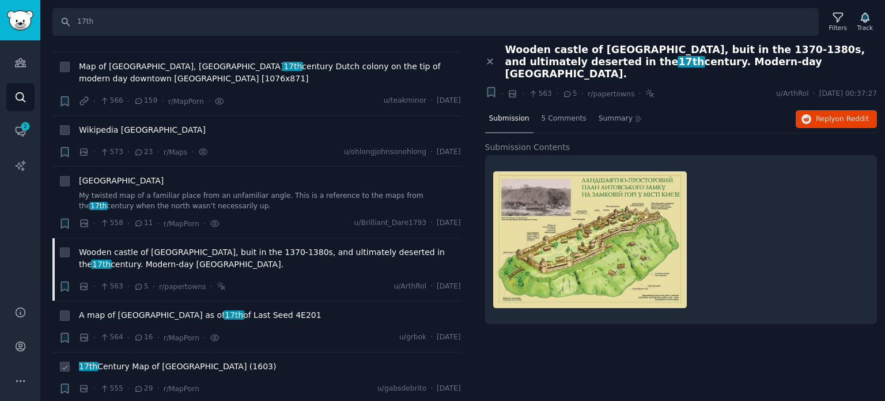
click at [145, 360] on span "17th Century Map of [GEOGRAPHIC_DATA] (1603)" at bounding box center [177, 366] width 197 height 12
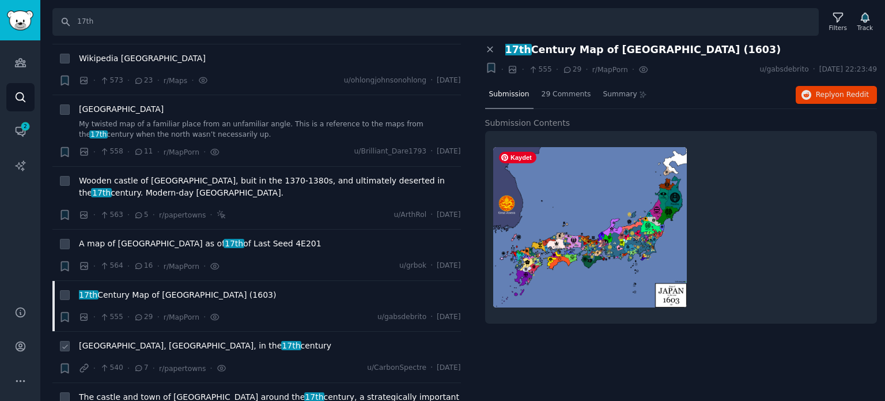
scroll to position [1959, 0]
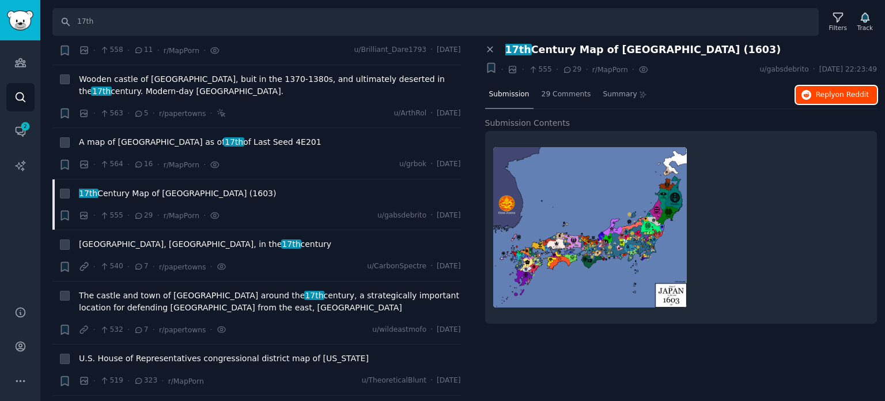
click at [812, 93] on icon "button" at bounding box center [807, 95] width 10 height 10
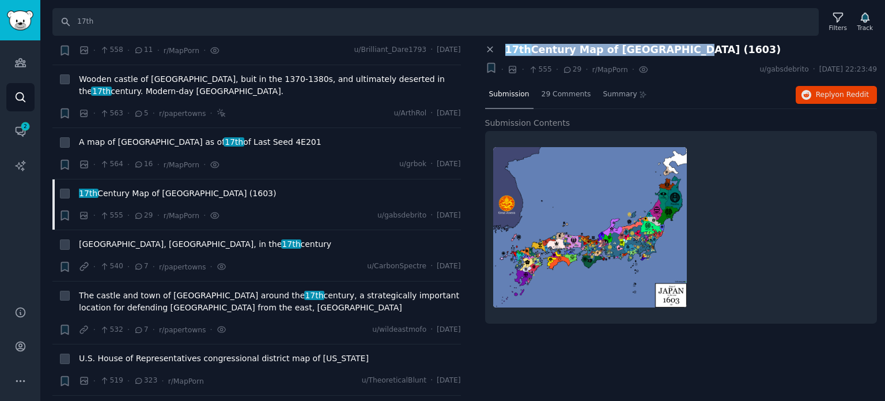
drag, startPoint x: 499, startPoint y: 46, endPoint x: 672, endPoint y: 48, distance: 172.9
click at [672, 48] on div "17th Century Map of [GEOGRAPHIC_DATA] (1603)" at bounding box center [687, 50] width 380 height 12
copy span "17th Century Map of [GEOGRAPHIC_DATA] (1603)"
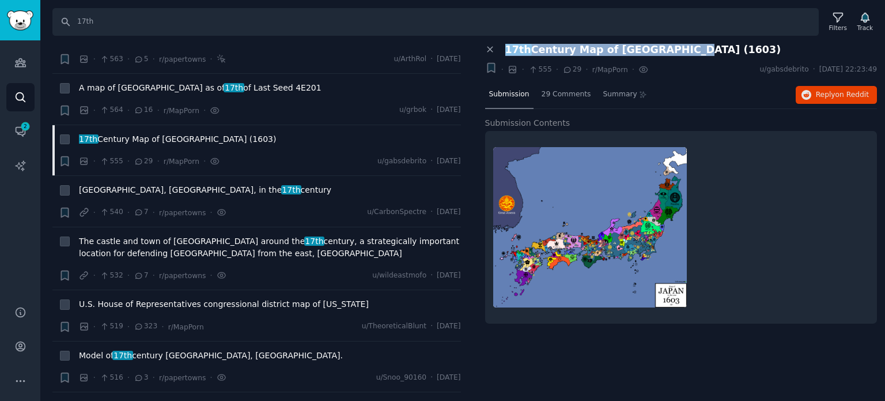
scroll to position [2075, 0]
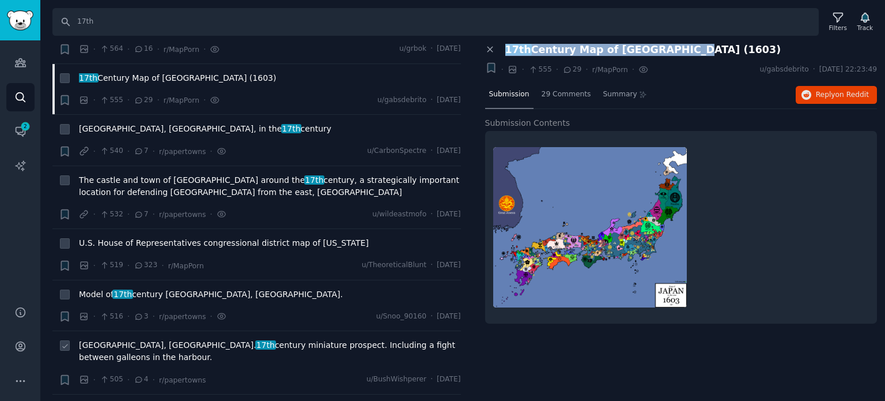
click at [134, 339] on span "[GEOGRAPHIC_DATA], [GEOGRAPHIC_DATA]. 17th century miniature prospect. Includin…" at bounding box center [270, 351] width 382 height 24
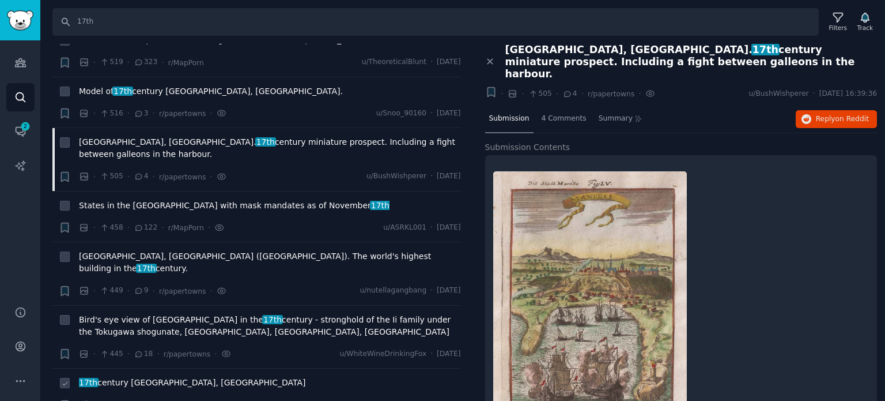
scroll to position [2305, 0]
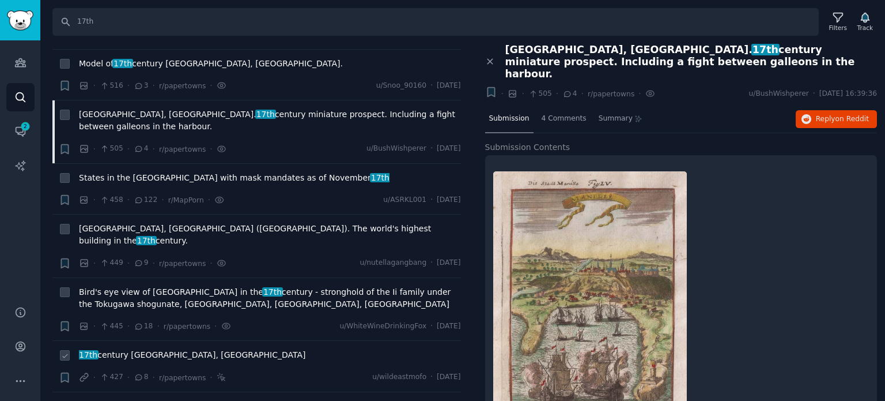
click at [110, 349] on span "17th century [GEOGRAPHIC_DATA], [GEOGRAPHIC_DATA]" at bounding box center [192, 355] width 226 height 12
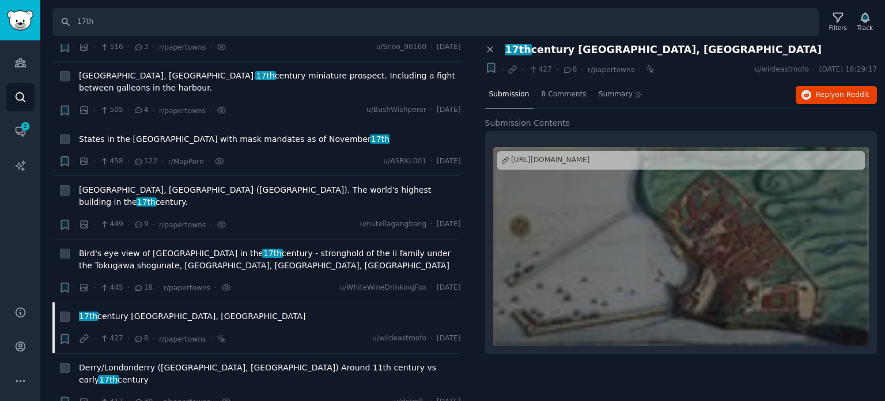
scroll to position [2421, 0]
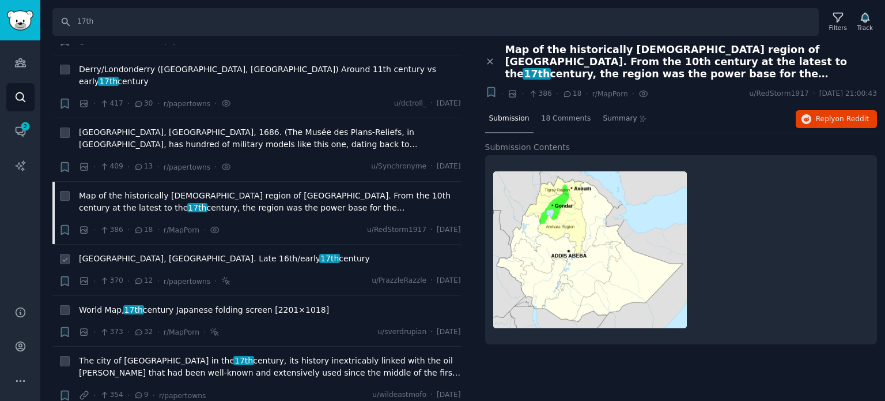
scroll to position [2651, 0]
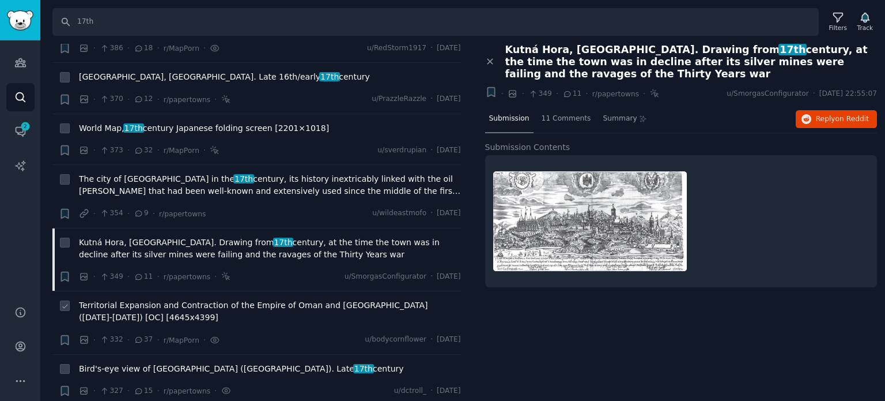
scroll to position [2824, 0]
click at [141, 362] on span "Bird's-eye view of [GEOGRAPHIC_DATA] ([GEOGRAPHIC_DATA]). Late 17th century" at bounding box center [241, 368] width 325 height 12
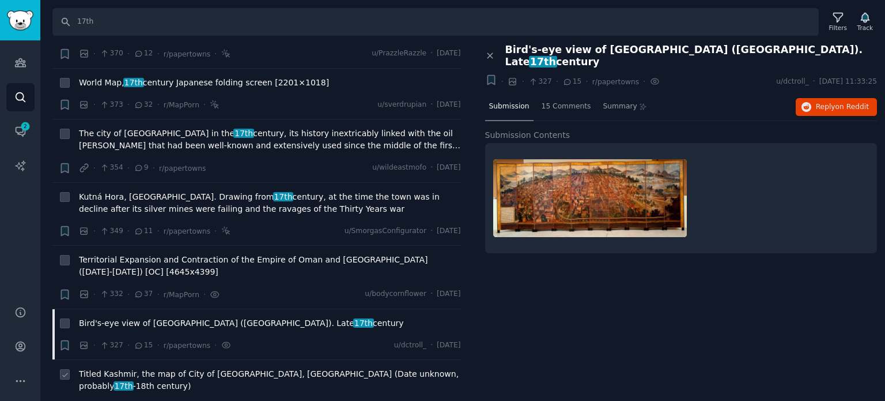
scroll to position [2939, 0]
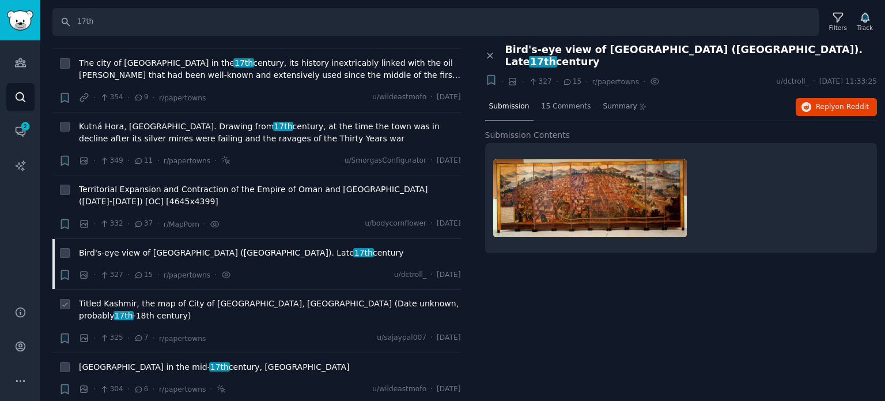
click at [163, 297] on span "Titled Kashmir, the map of City of [GEOGRAPHIC_DATA], [GEOGRAPHIC_DATA] (Date u…" at bounding box center [270, 309] width 382 height 24
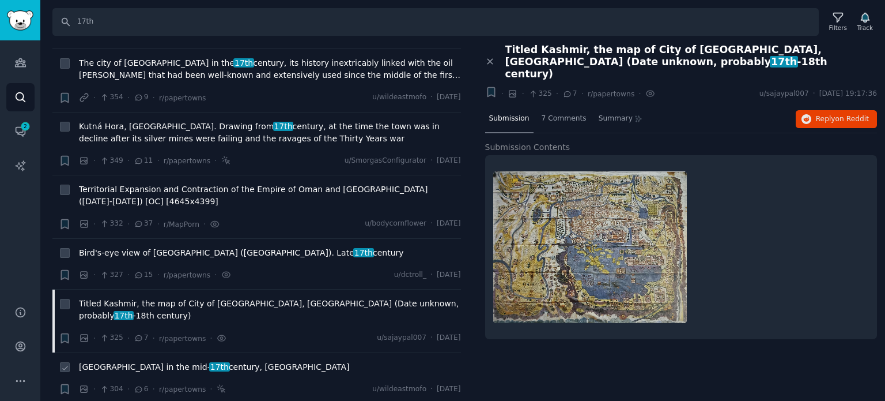
click at [158, 361] on span "[GEOGRAPHIC_DATA] in the mid- 17th century, [GEOGRAPHIC_DATA]" at bounding box center [214, 367] width 271 height 12
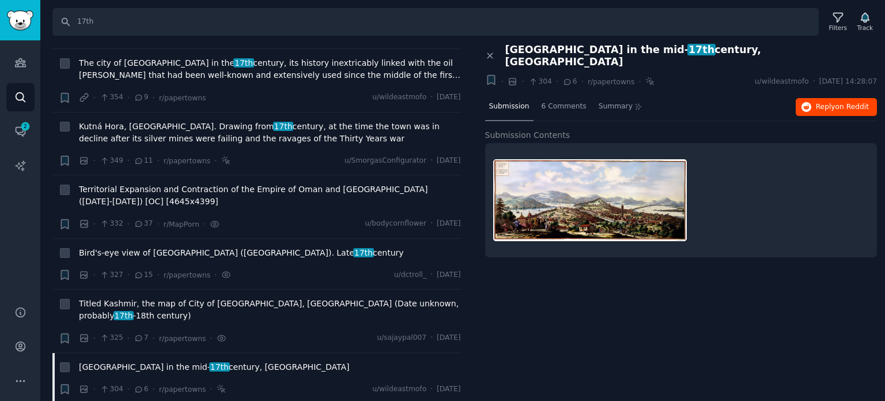
click at [807, 98] on link "Reply on Reddit" at bounding box center [836, 107] width 81 height 18
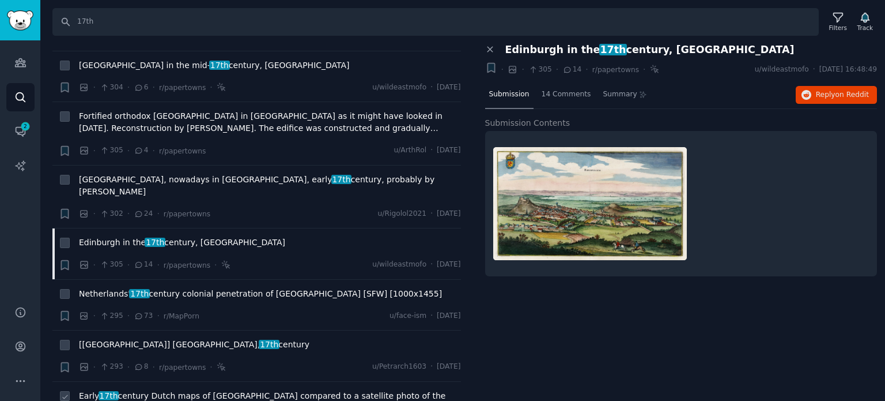
scroll to position [3285, 0]
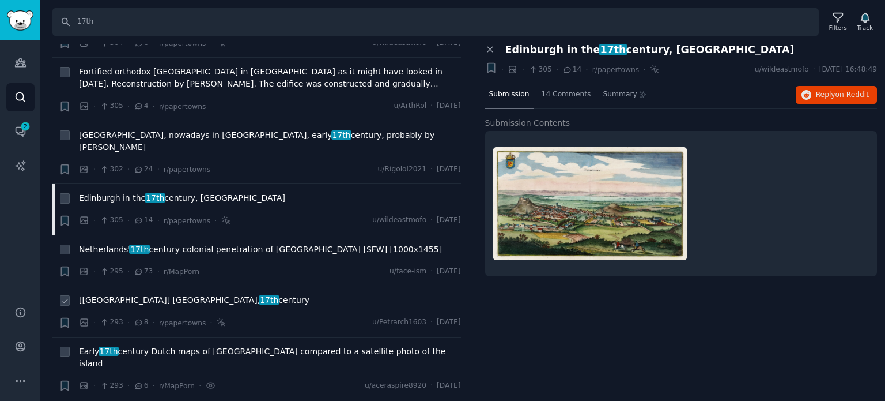
click at [162, 294] on span "[[GEOGRAPHIC_DATA]] [GEOGRAPHIC_DATA], 17th century" at bounding box center [194, 300] width 231 height 12
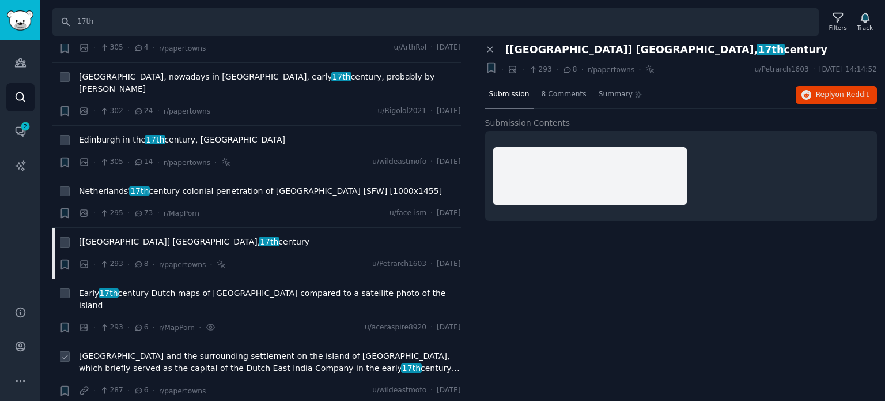
scroll to position [3400, 0]
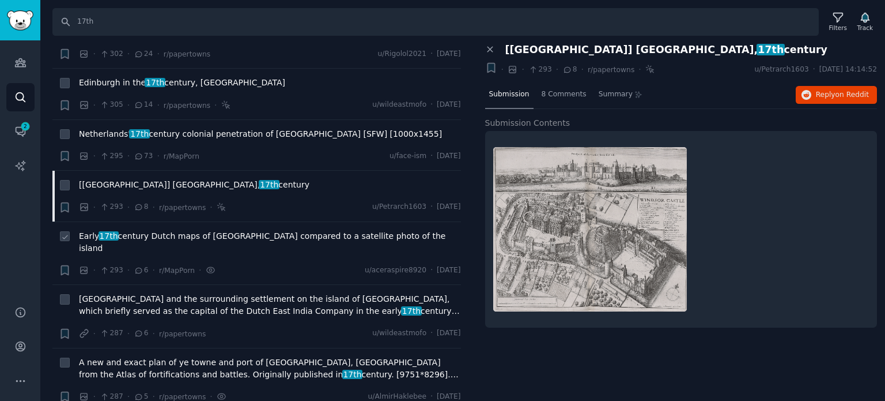
click at [211, 230] on span "Early 17th century Dutch maps of [GEOGRAPHIC_DATA] compared to a satellite phot…" at bounding box center [270, 242] width 382 height 24
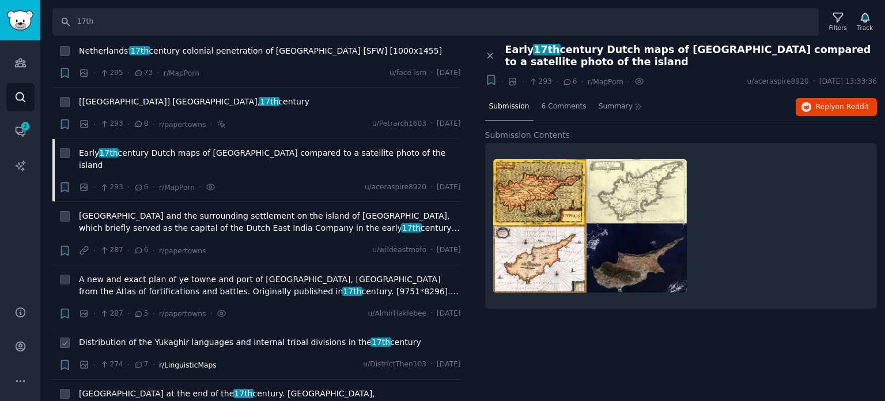
scroll to position [3573, 0]
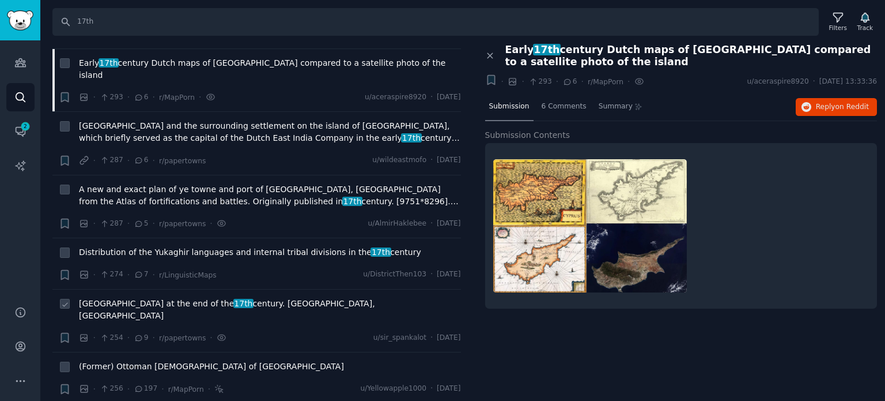
click at [175, 297] on span "[GEOGRAPHIC_DATA] at the end of the 17th century. [GEOGRAPHIC_DATA], [GEOGRAPHI…" at bounding box center [270, 309] width 382 height 24
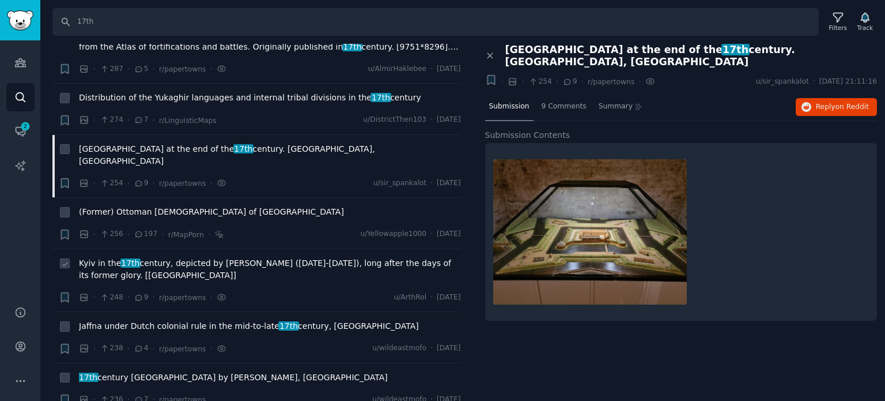
scroll to position [3746, 0]
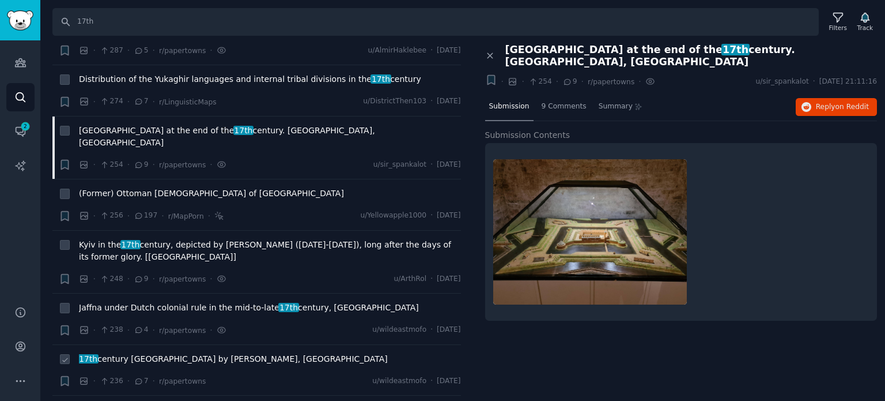
click at [150, 353] on span "17th century [GEOGRAPHIC_DATA] by [PERSON_NAME], [GEOGRAPHIC_DATA]" at bounding box center [233, 359] width 309 height 12
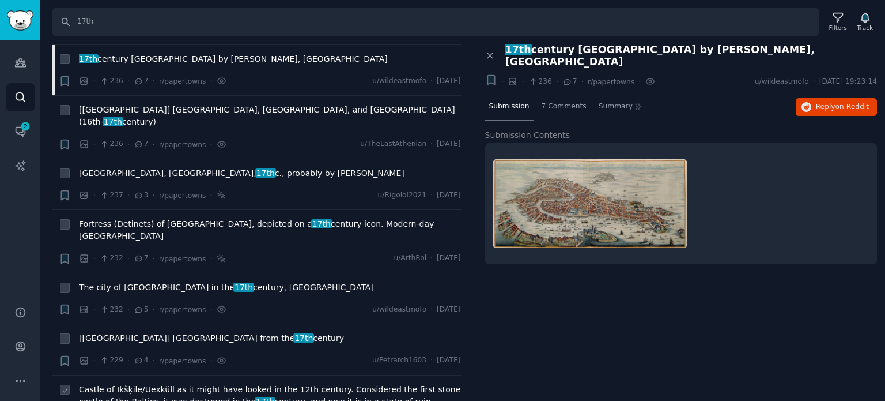
scroll to position [4092, 0]
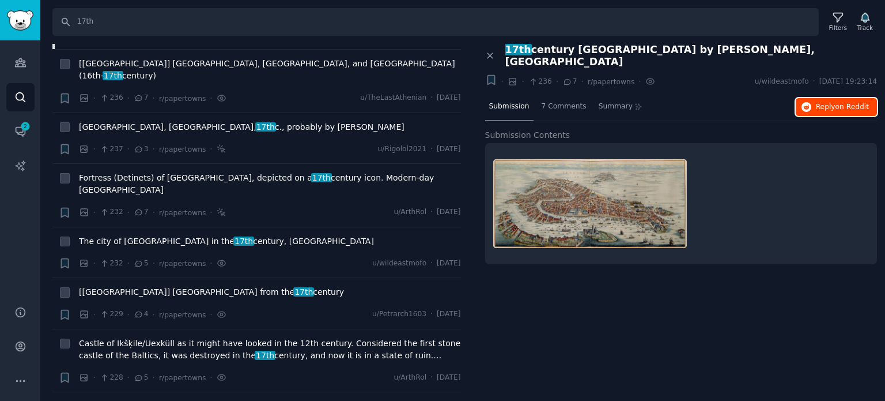
click at [816, 98] on button "Reply on Reddit" at bounding box center [836, 107] width 81 height 18
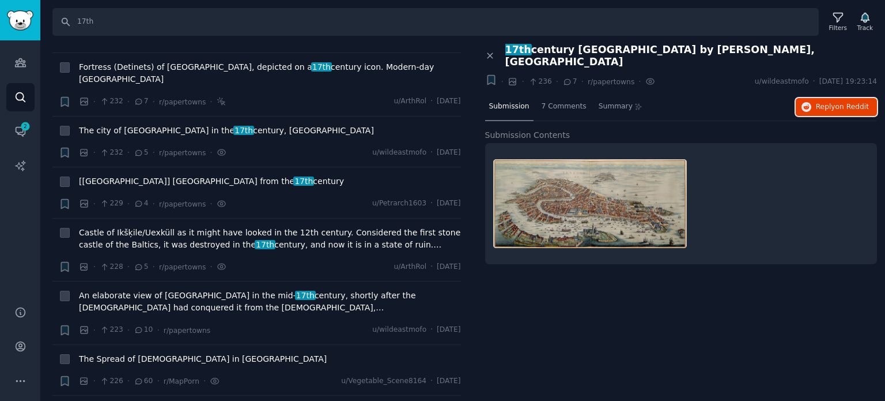
scroll to position [4207, 0]
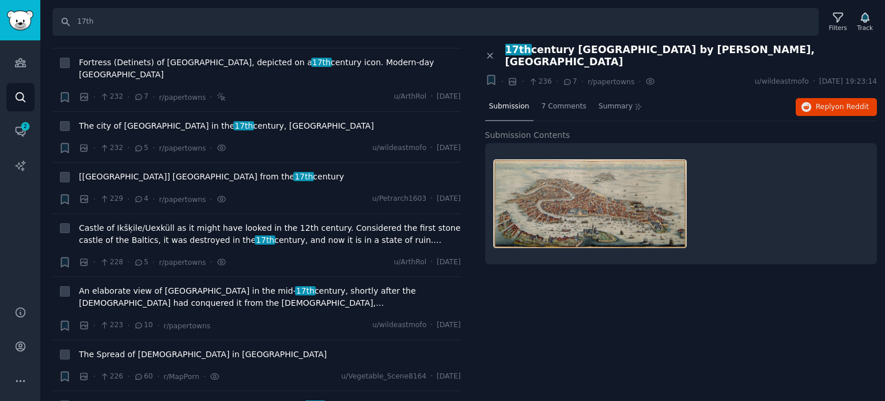
click at [145, 399] on span "[GEOGRAPHIC_DATA] ([GEOGRAPHIC_DATA]) in the early 17th century" at bounding box center [217, 405] width 277 height 12
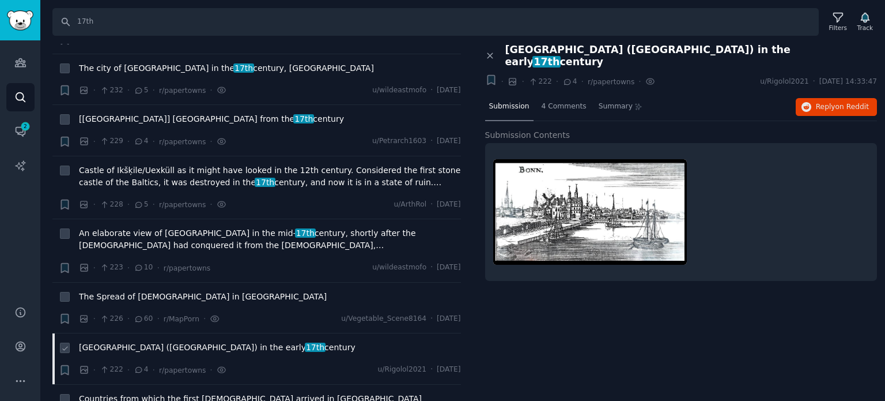
scroll to position [4380, 0]
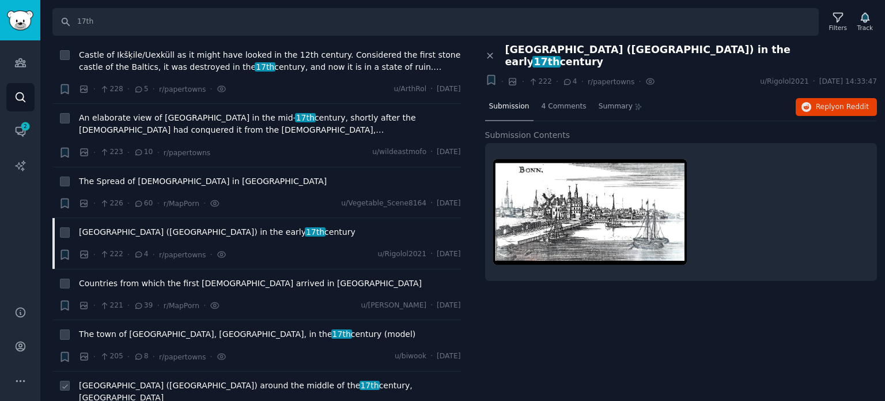
click at [156, 379] on span "[GEOGRAPHIC_DATA] ([GEOGRAPHIC_DATA]) around the middle of the 17th century, [G…" at bounding box center [270, 391] width 382 height 24
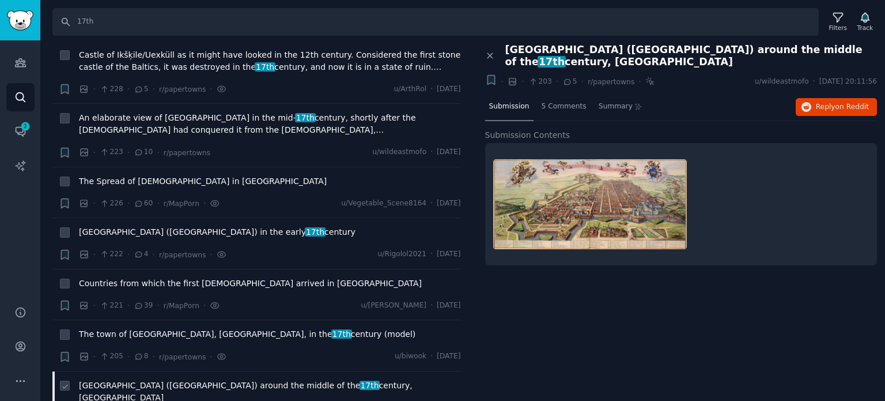
scroll to position [4438, 0]
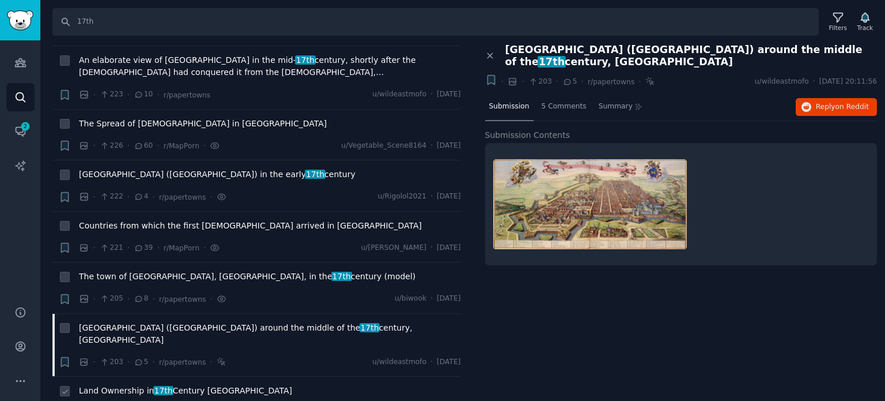
click at [153, 386] on span "17th" at bounding box center [163, 390] width 21 height 9
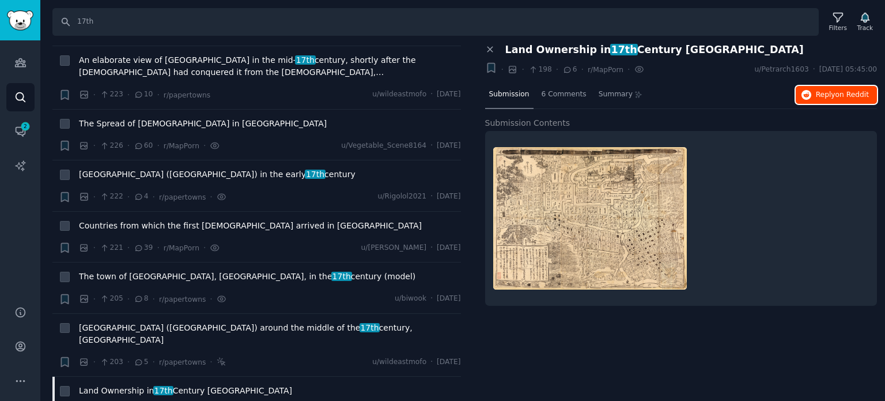
click at [833, 90] on span "Reply on Reddit" at bounding box center [842, 95] width 53 height 10
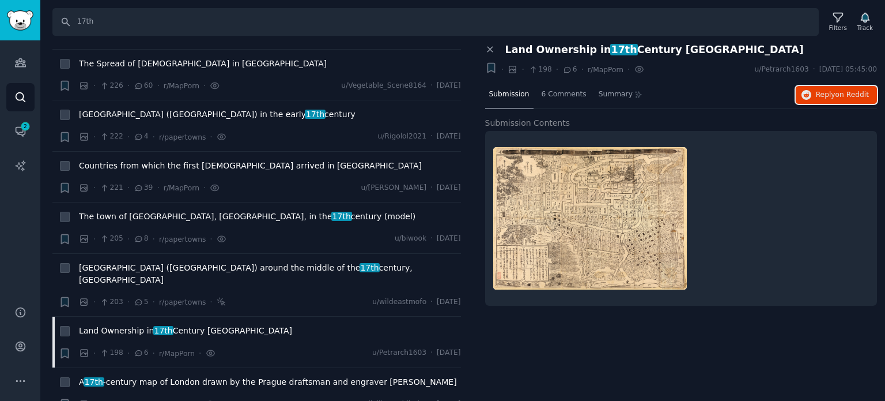
scroll to position [4553, 0]
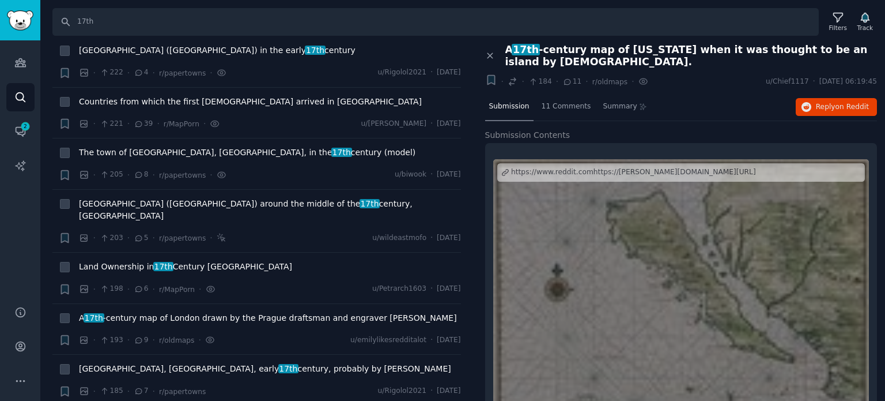
scroll to position [4611, 0]
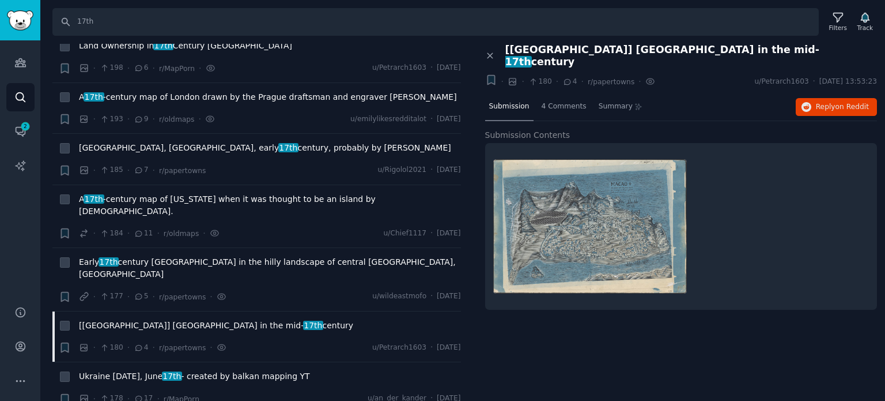
scroll to position [4783, 0]
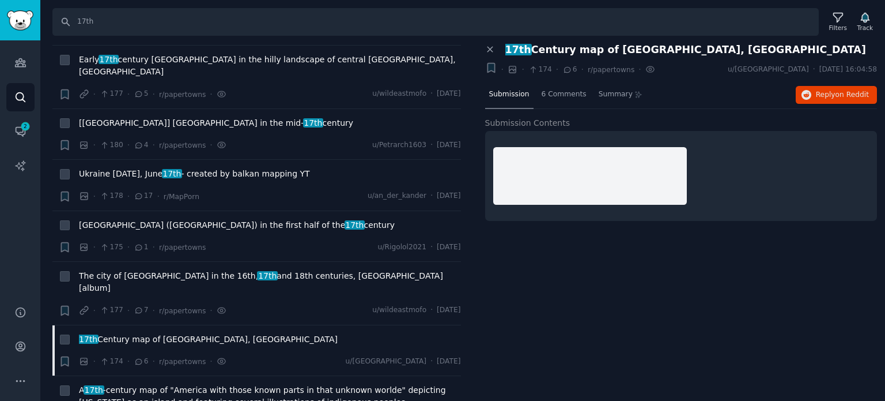
scroll to position [5014, 0]
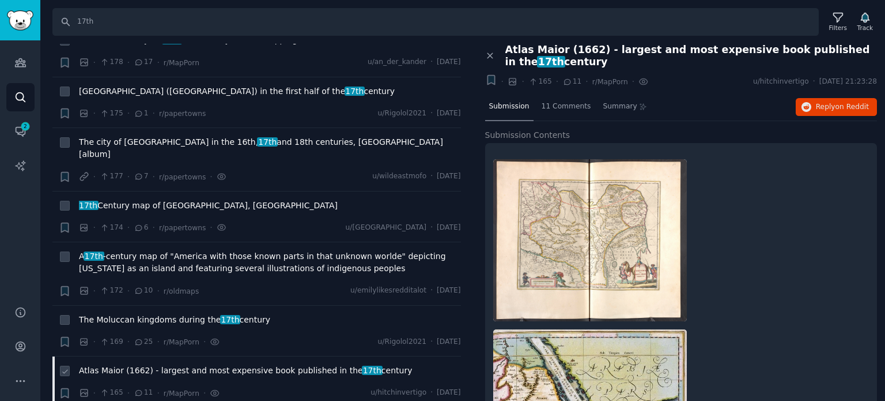
scroll to position [5245, 0]
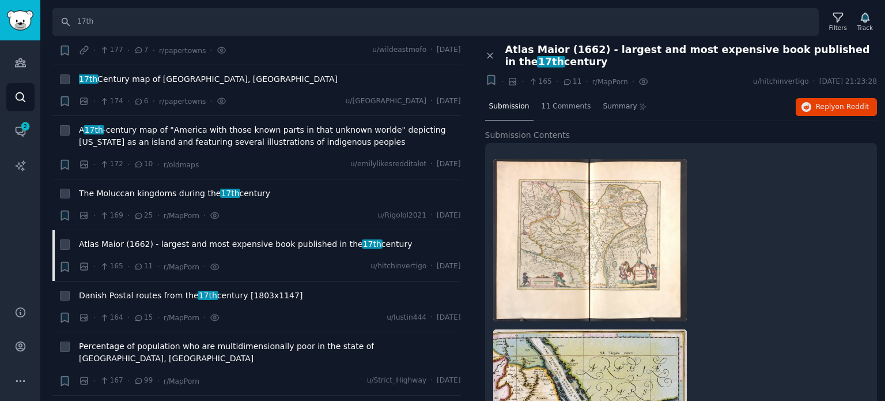
click at [144, 400] on span "17th century [GEOGRAPHIC_DATA] by Golvin, [GEOGRAPHIC_DATA]" at bounding box center [212, 409] width 267 height 12
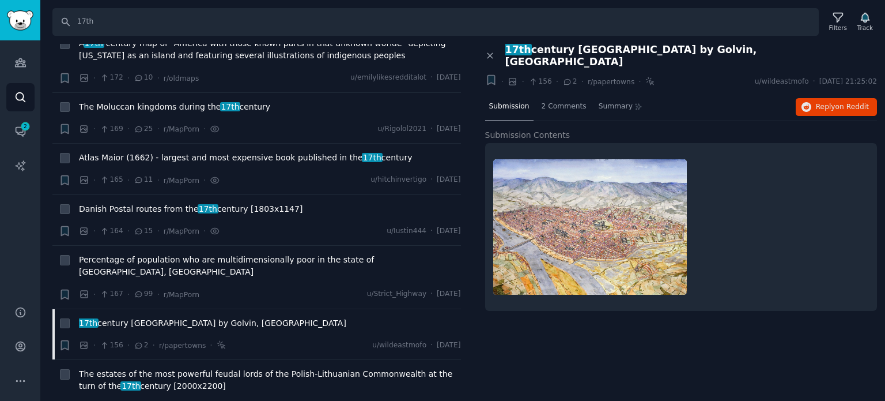
scroll to position [5417, 0]
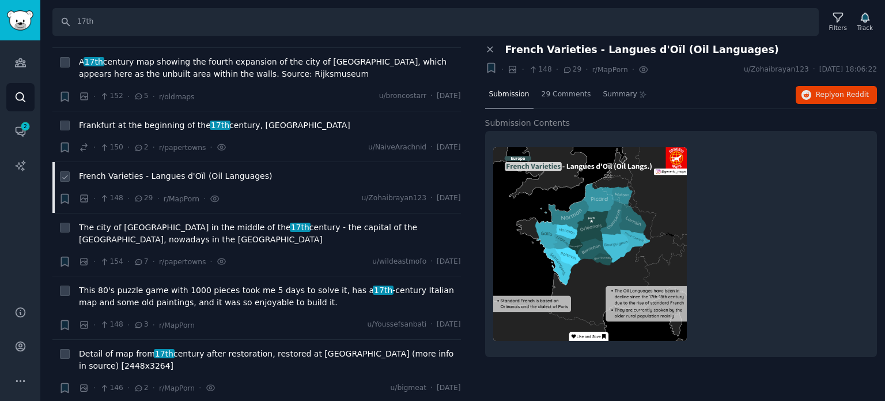
scroll to position [5763, 0]
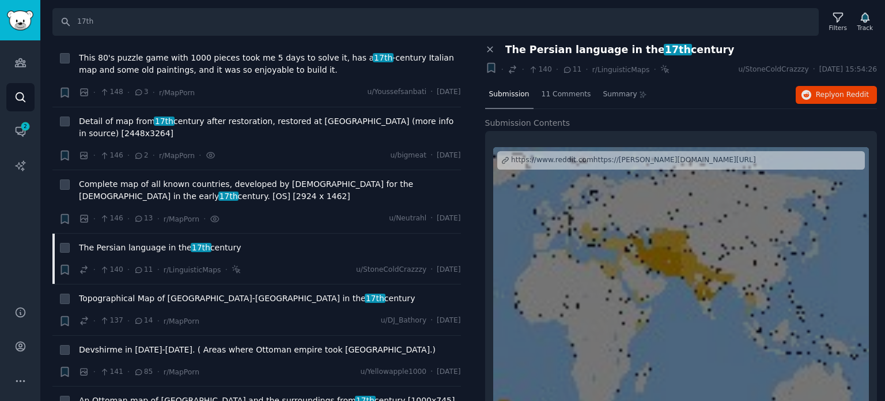
scroll to position [5994, 0]
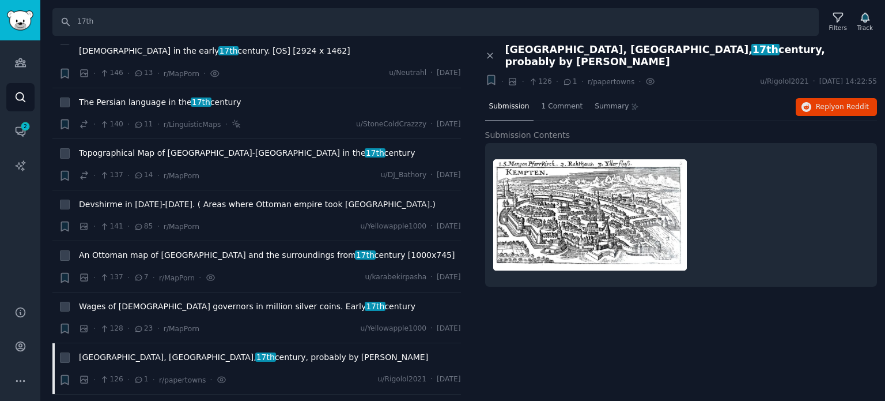
scroll to position [6340, 0]
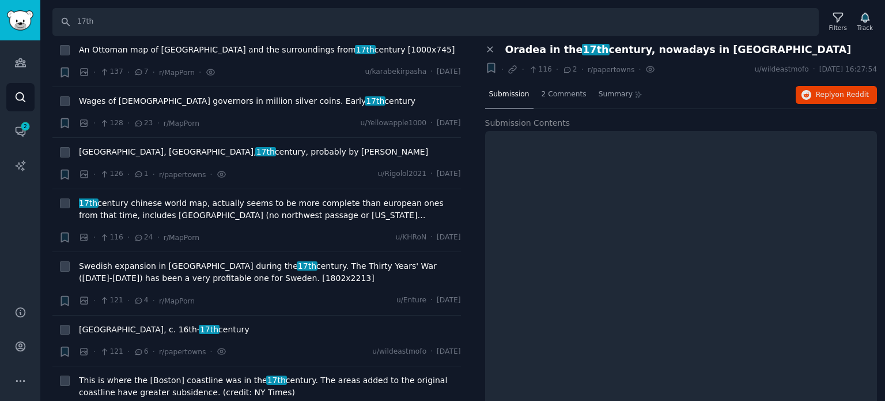
scroll to position [6455, 0]
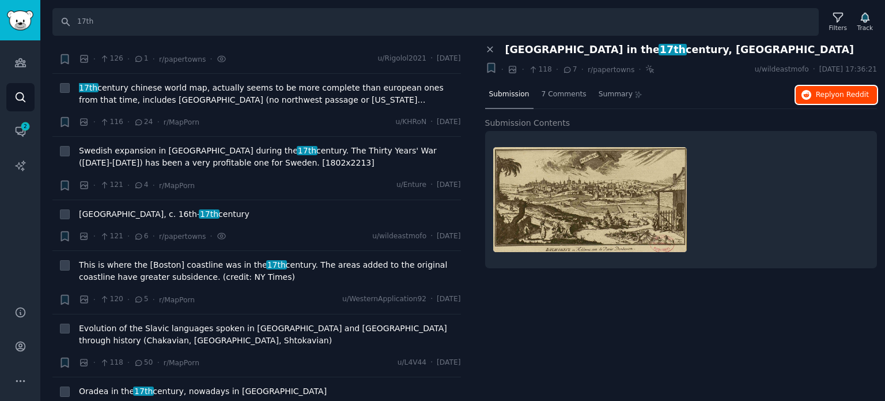
click at [816, 96] on button "Reply on Reddit" at bounding box center [836, 95] width 81 height 18
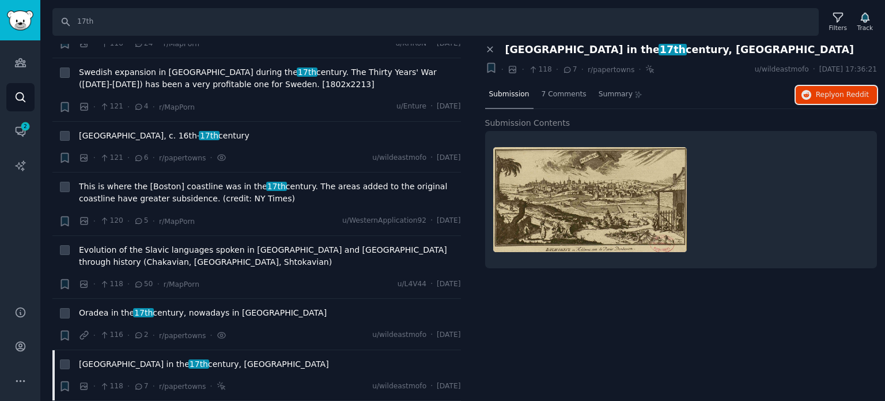
scroll to position [6570, 0]
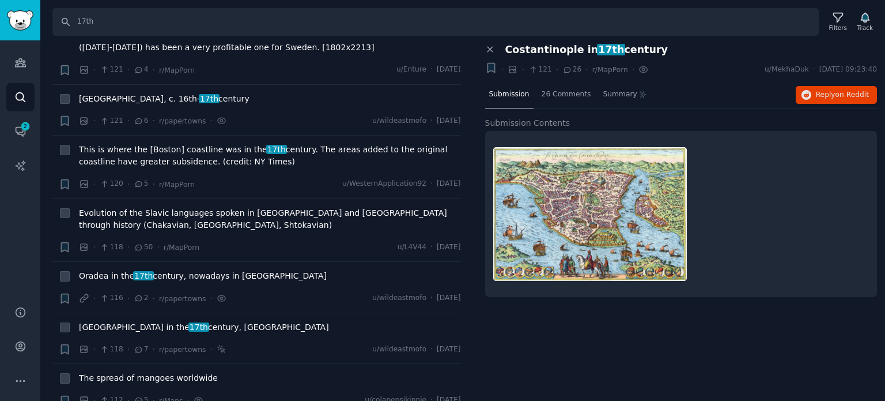
click at [818, 82] on div "Submission 26 Comments Summary Reply on Reddit" at bounding box center [681, 95] width 392 height 28
click at [835, 94] on span "Reply on Reddit" at bounding box center [842, 95] width 53 height 10
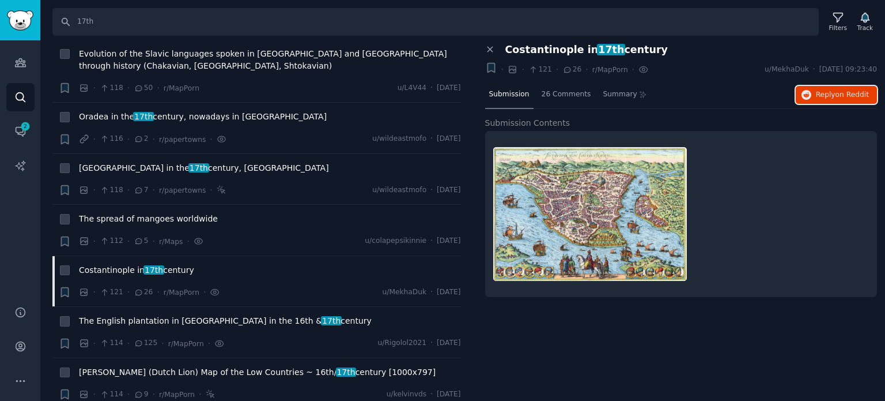
scroll to position [6743, 0]
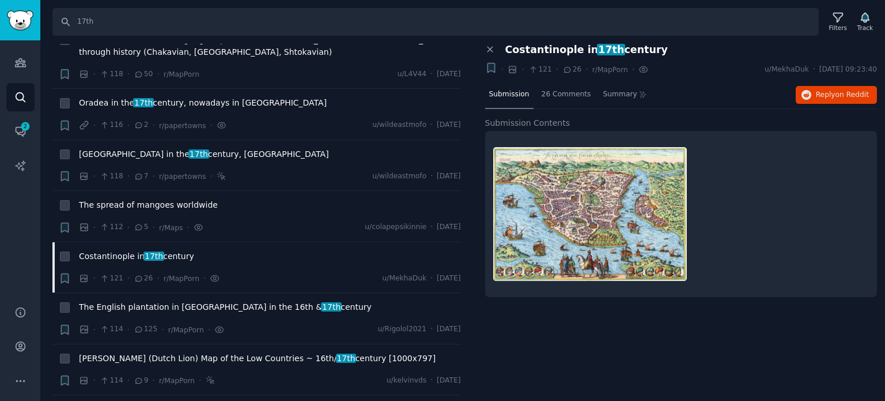
click at [140, 400] on span "Żółkiew ([GEOGRAPHIC_DATA], [GEOGRAPHIC_DATA]) in mid 17th century" at bounding box center [225, 409] width 292 height 12
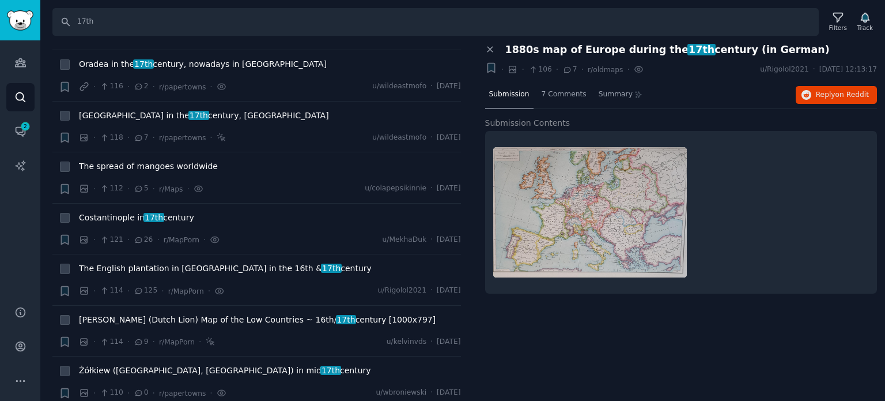
scroll to position [6801, 0]
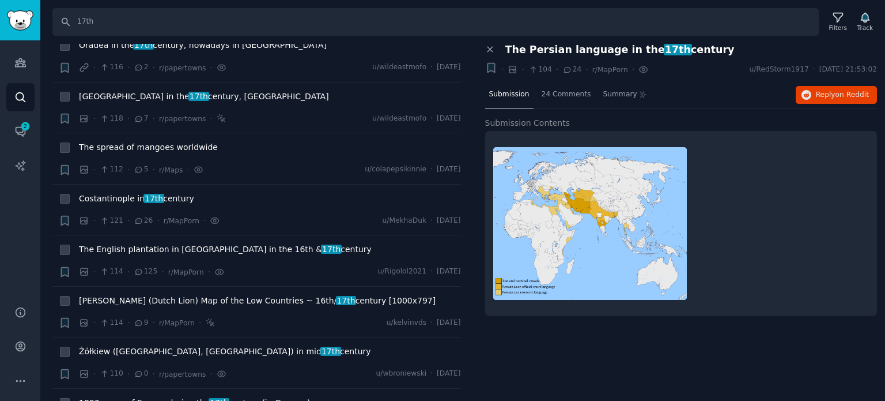
scroll to position [6916, 0]
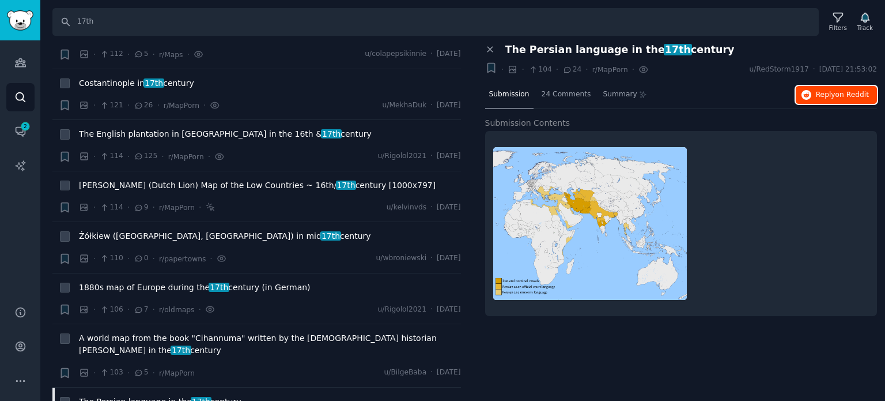
click at [834, 91] on span "Reply on Reddit" at bounding box center [842, 95] width 53 height 10
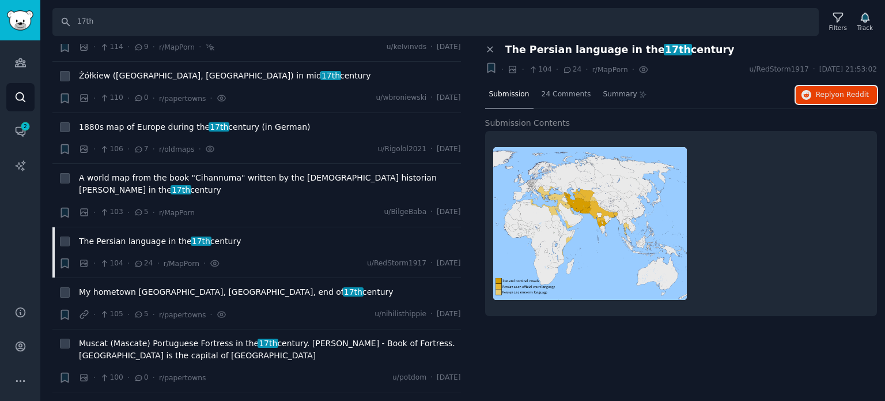
scroll to position [7146, 0]
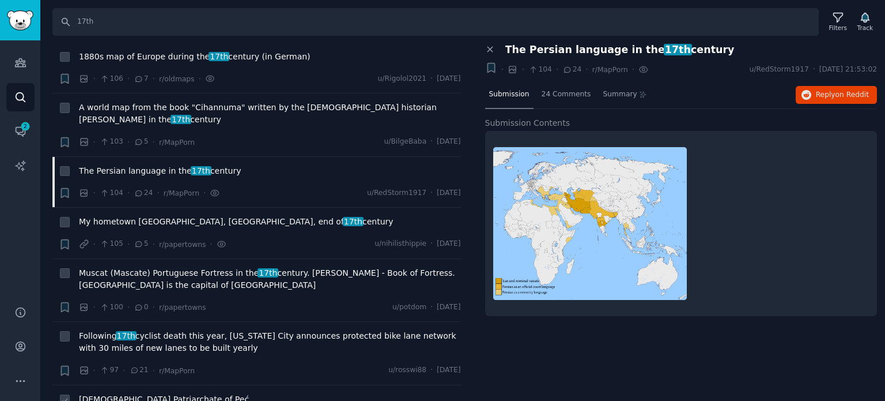
click at [134, 393] on span "[DEMOGRAPHIC_DATA] Patriarchate of Peć" at bounding box center [164, 399] width 170 height 12
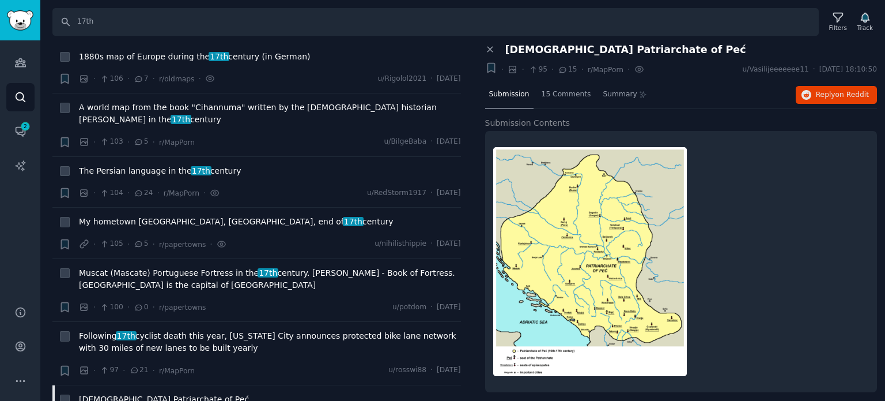
scroll to position [7262, 0]
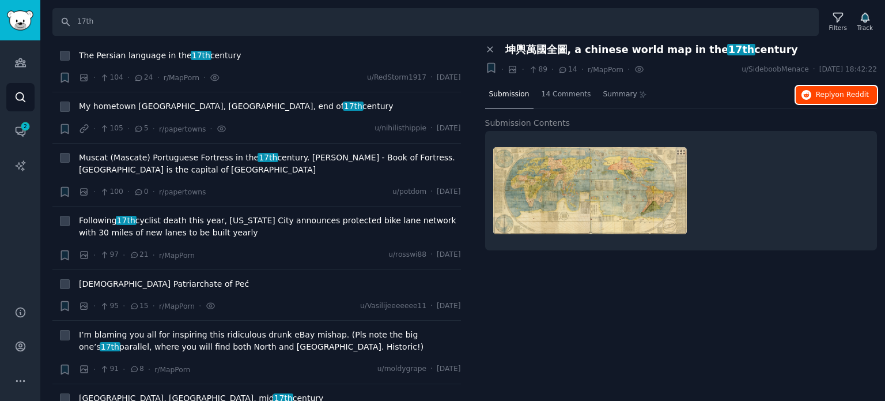
click at [816, 97] on button "Reply on Reddit" at bounding box center [836, 95] width 81 height 18
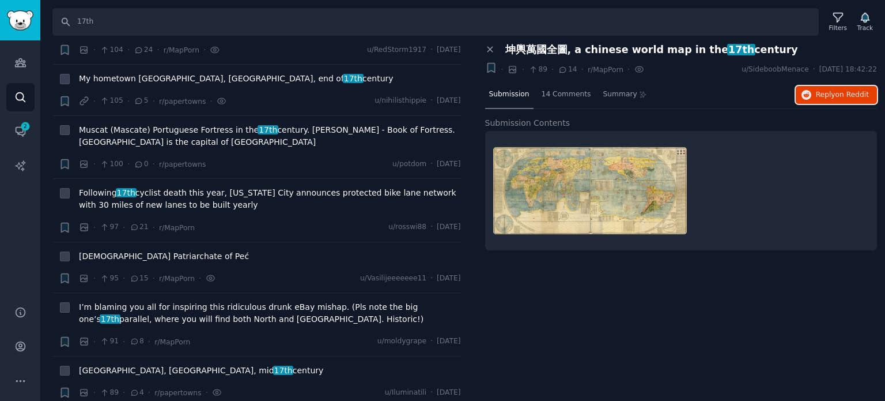
scroll to position [7377, 0]
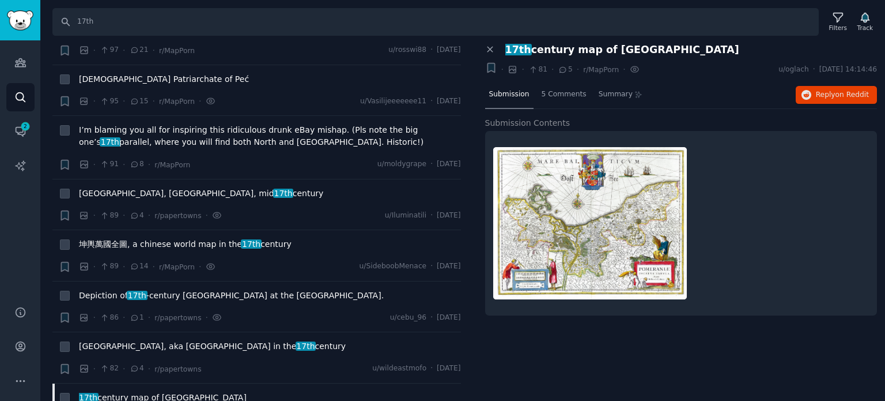
scroll to position [7492, 0]
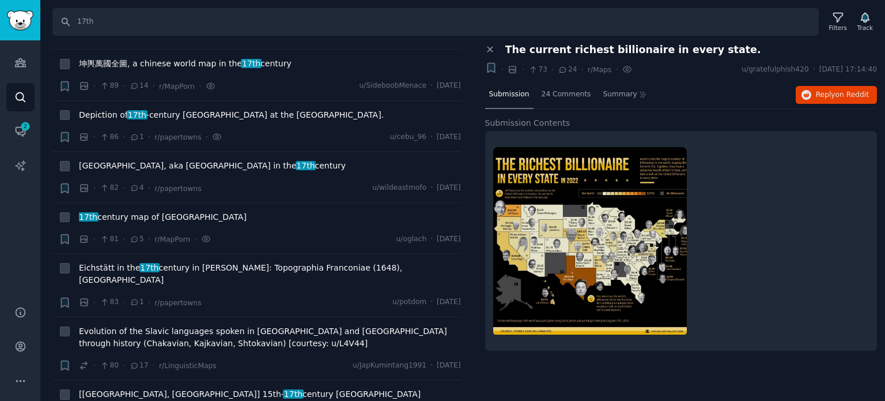
scroll to position [7665, 0]
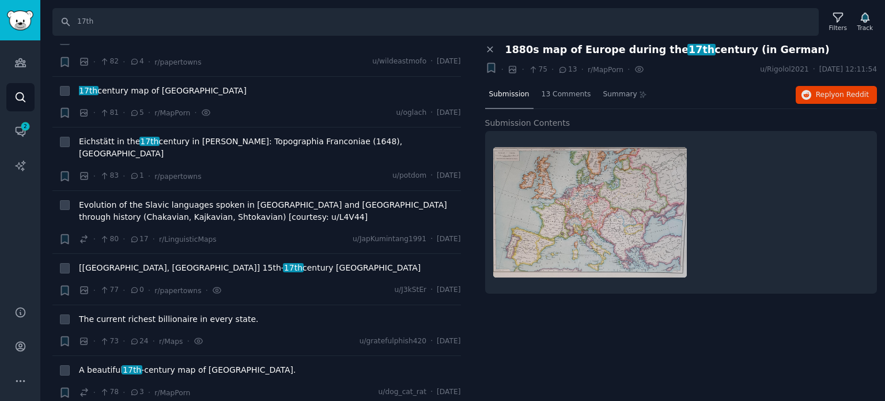
scroll to position [7780, 0]
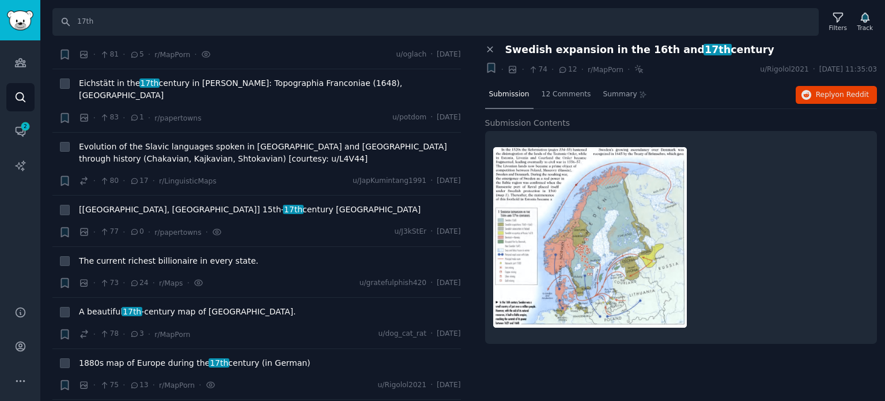
scroll to position [7953, 0]
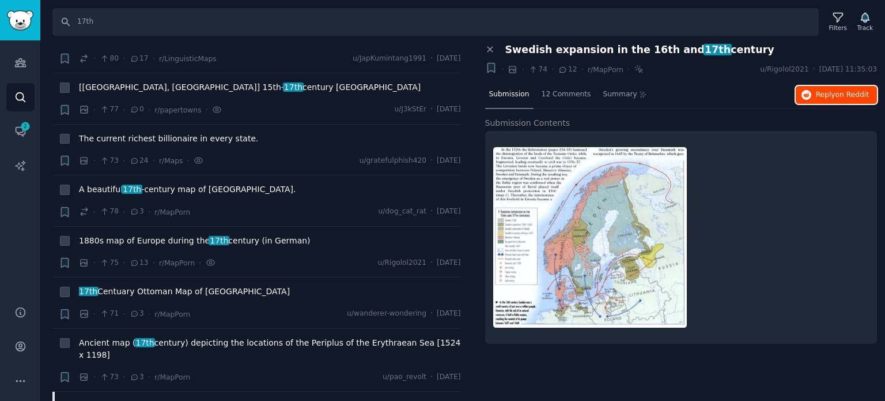
click at [832, 90] on span "Reply on Reddit" at bounding box center [842, 95] width 53 height 10
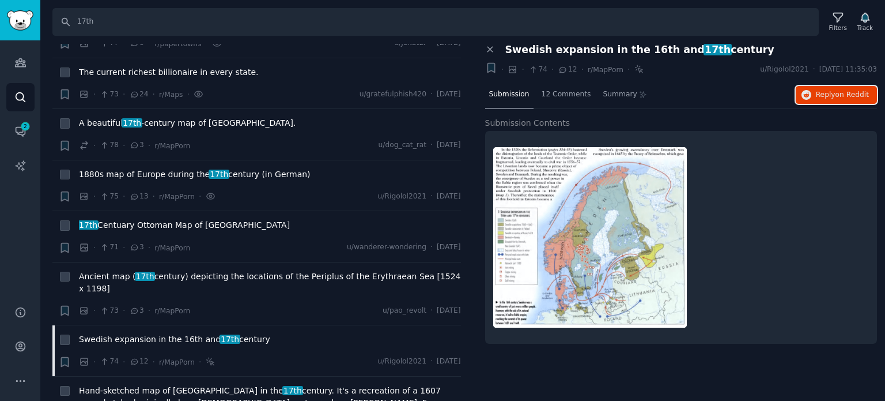
scroll to position [8068, 0]
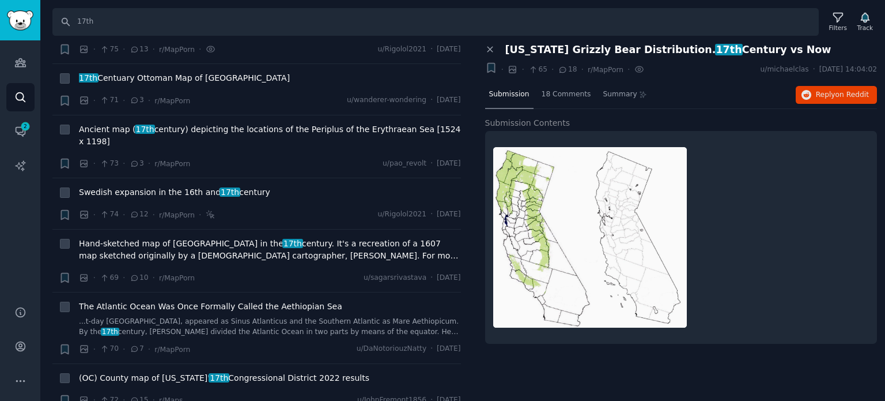
scroll to position [8184, 0]
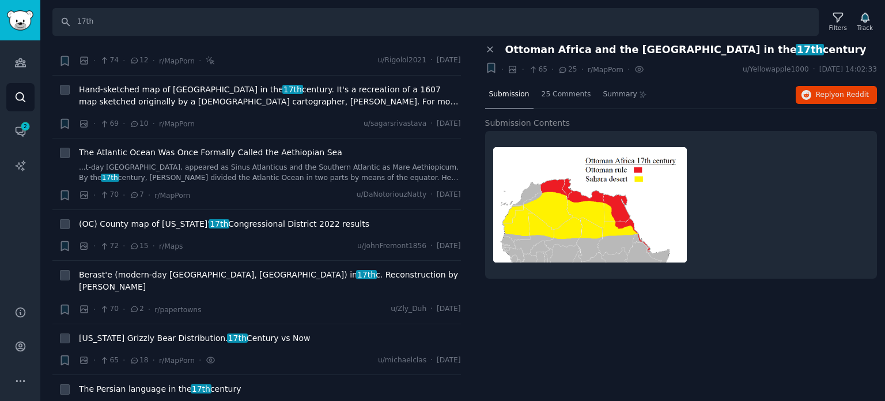
scroll to position [8357, 0]
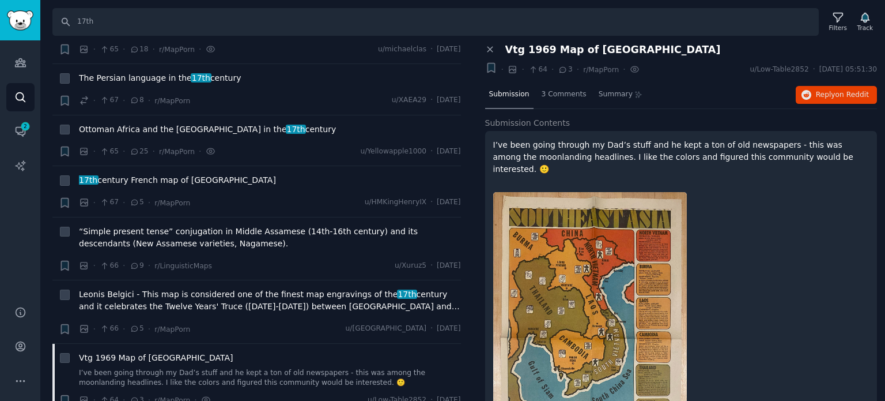
scroll to position [8645, 0]
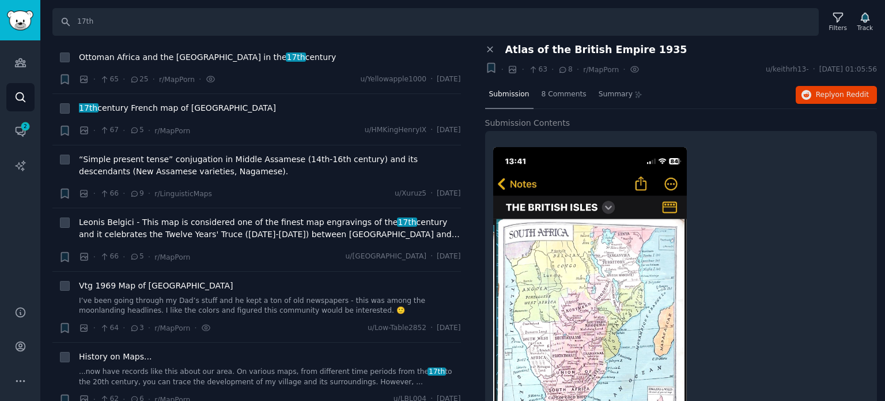
scroll to position [8875, 0]
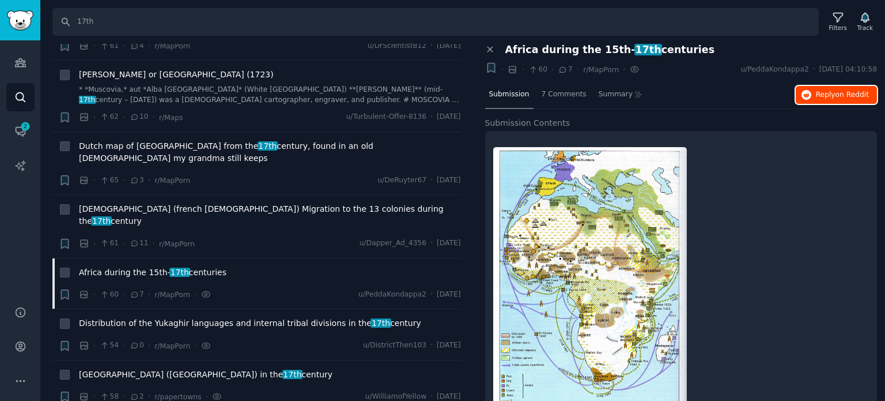
click at [832, 91] on span "Reply on Reddit" at bounding box center [842, 95] width 53 height 10
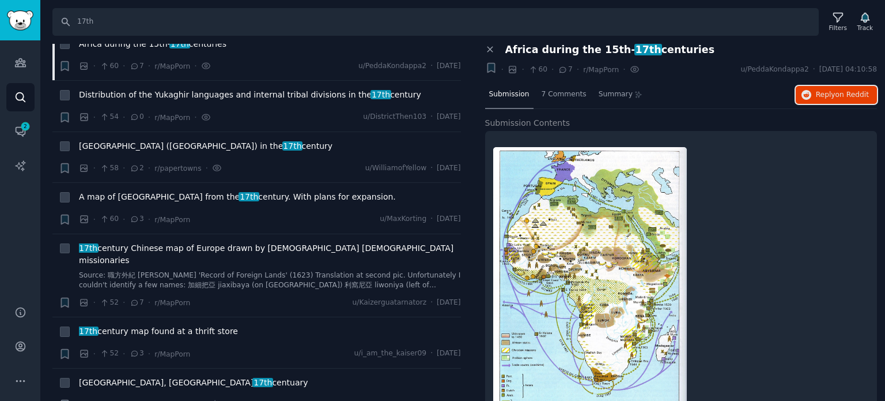
scroll to position [9452, 0]
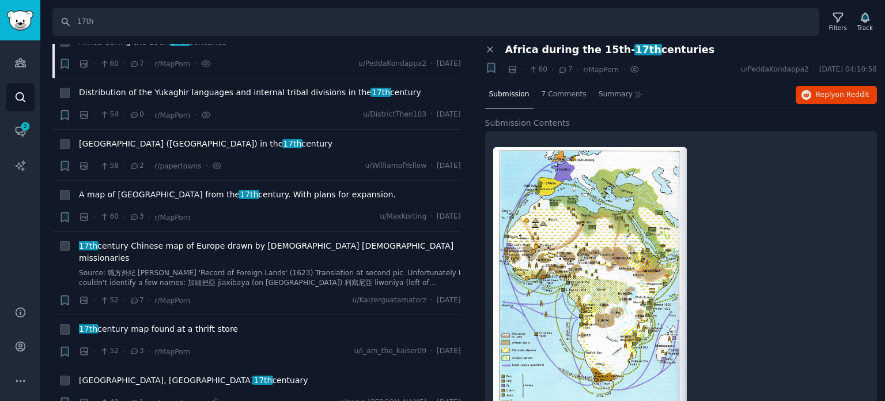
drag, startPoint x: 150, startPoint y: 135, endPoint x: 150, endPoint y: 146, distance: 11.0
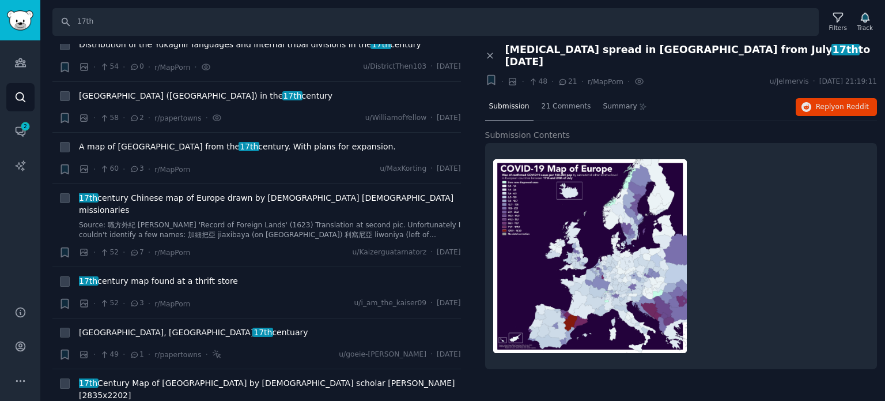
scroll to position [9567, 0]
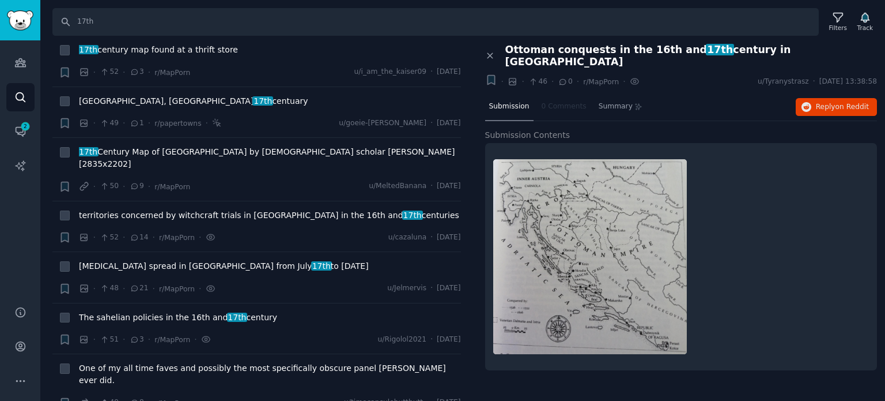
scroll to position [9797, 0]
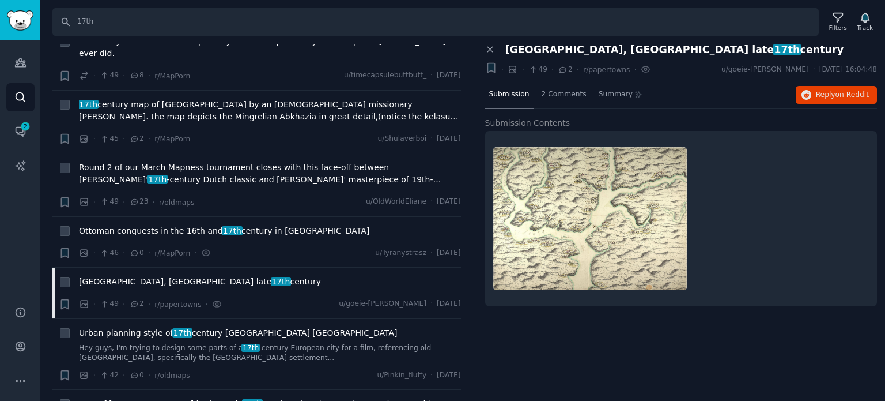
scroll to position [10143, 0]
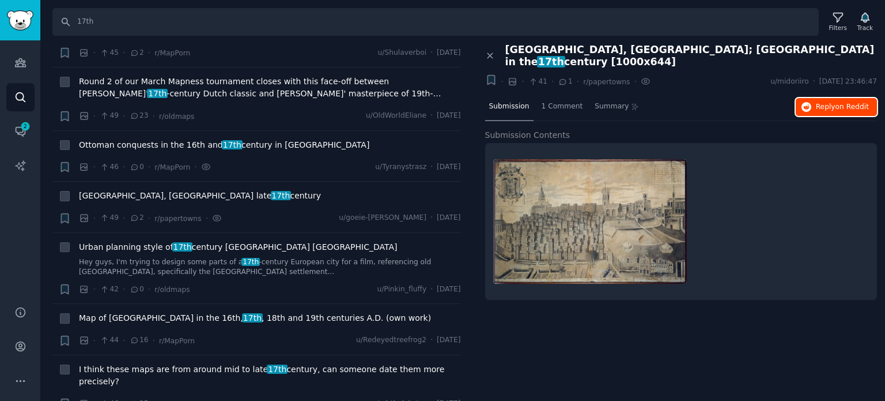
click at [839, 103] on span "on Reddit" at bounding box center [852, 107] width 33 height 8
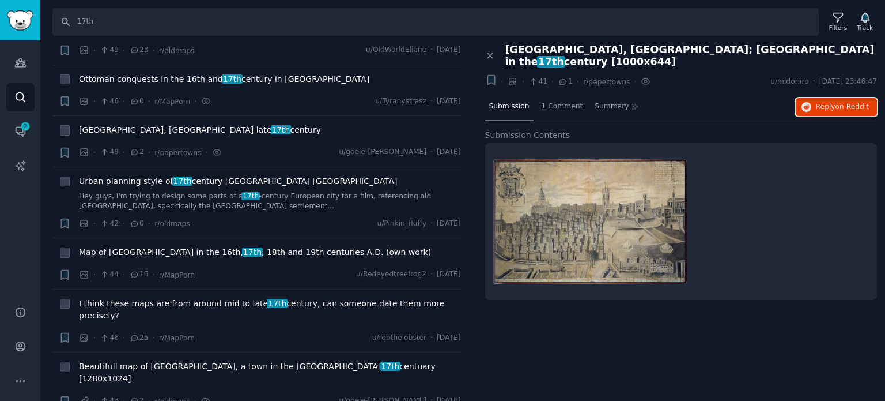
scroll to position [10316, 0]
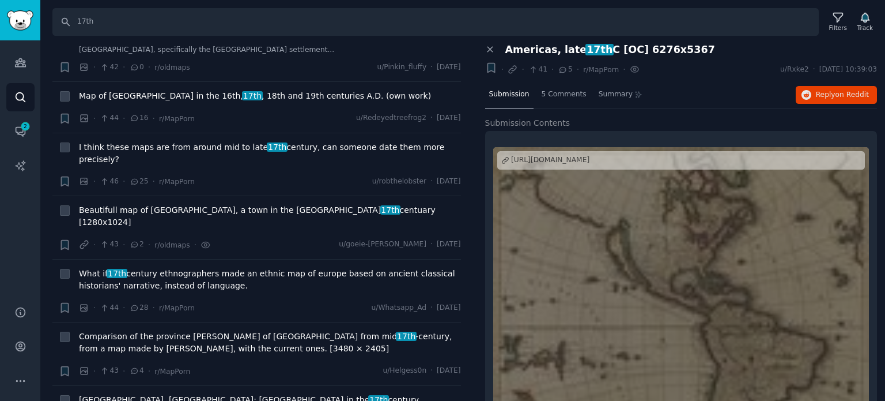
scroll to position [10431, 0]
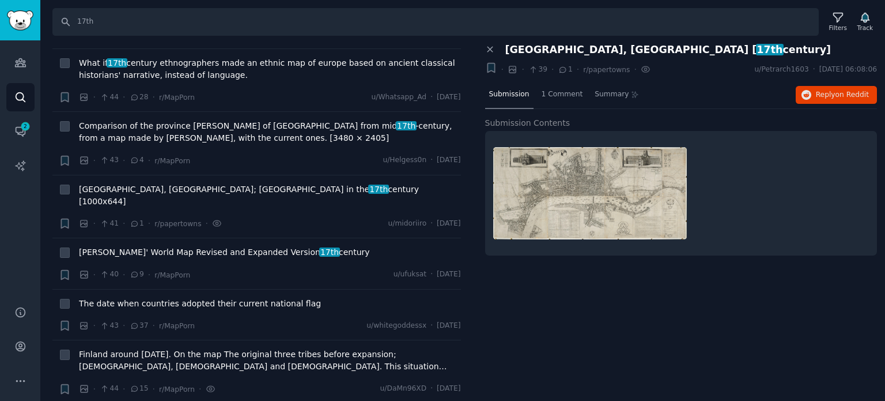
scroll to position [10662, 0]
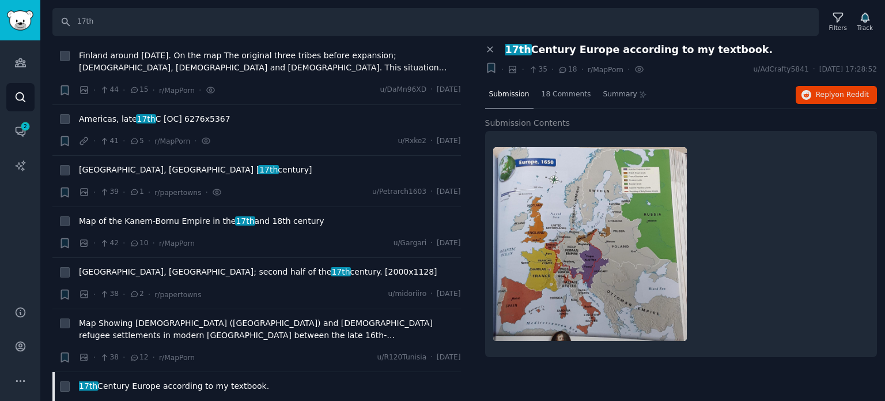
scroll to position [10892, 0]
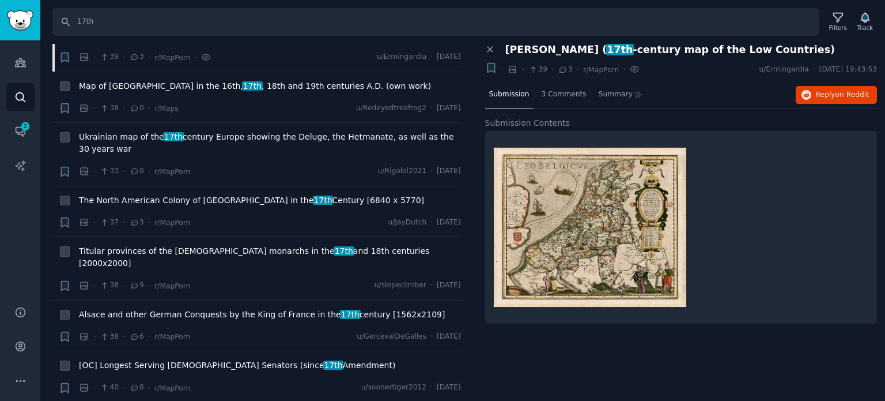
scroll to position [11584, 0]
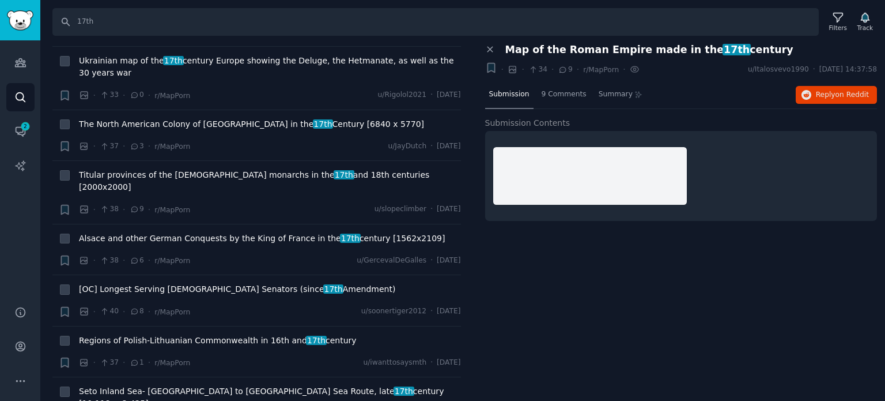
scroll to position [11741, 0]
